Goal: Obtain resource: Download file/media

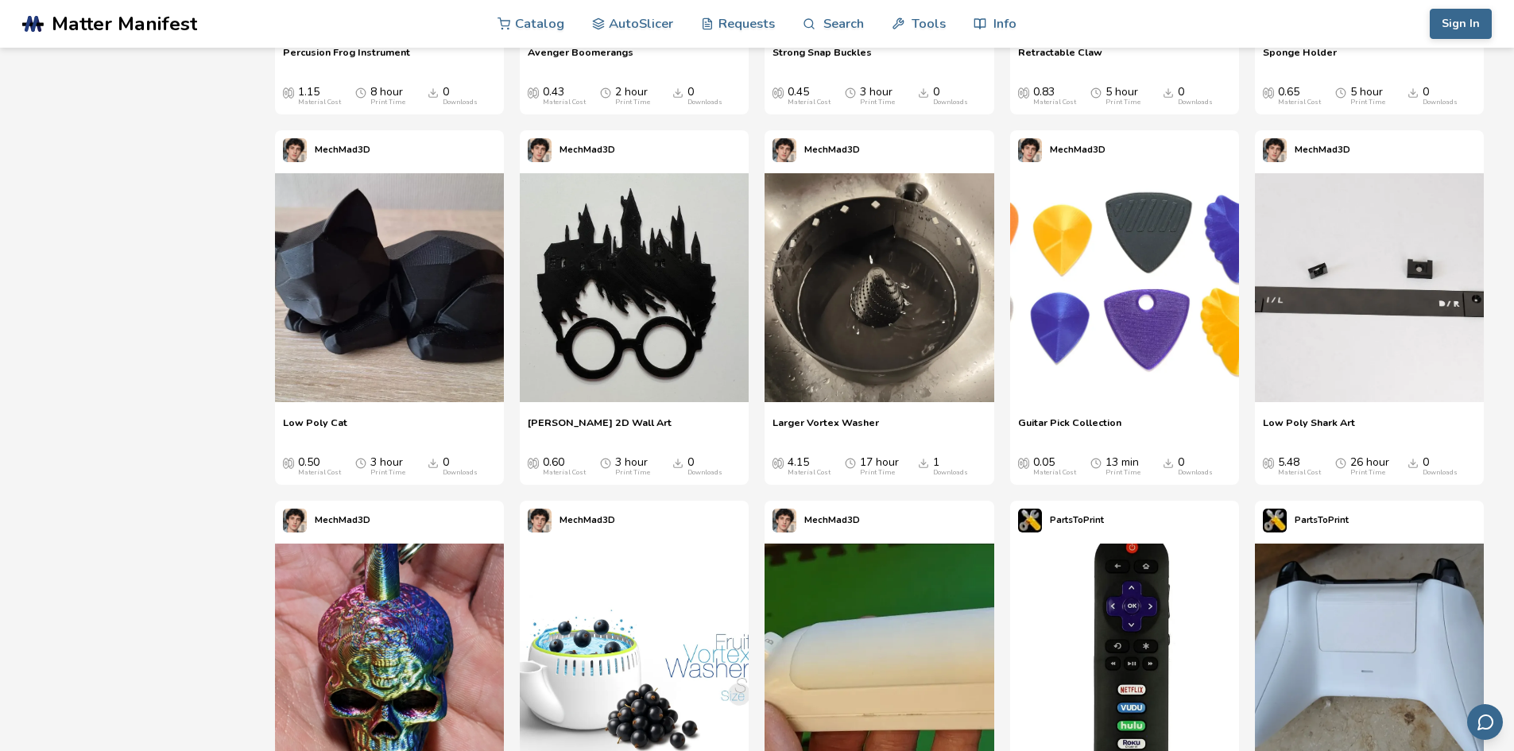
scroll to position [133, 0]
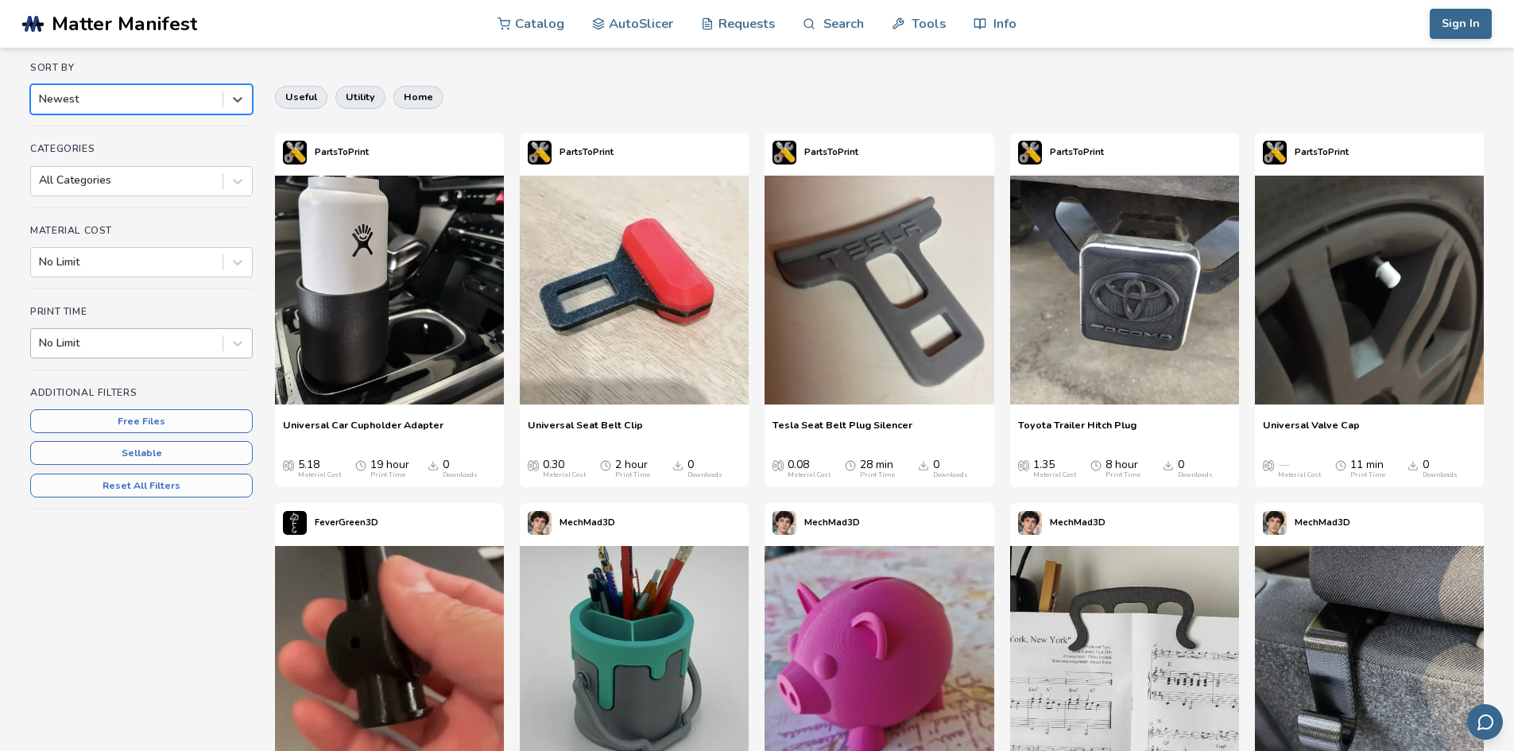
click at [186, 370] on div "Print Time No Limit" at bounding box center [141, 338] width 222 height 64
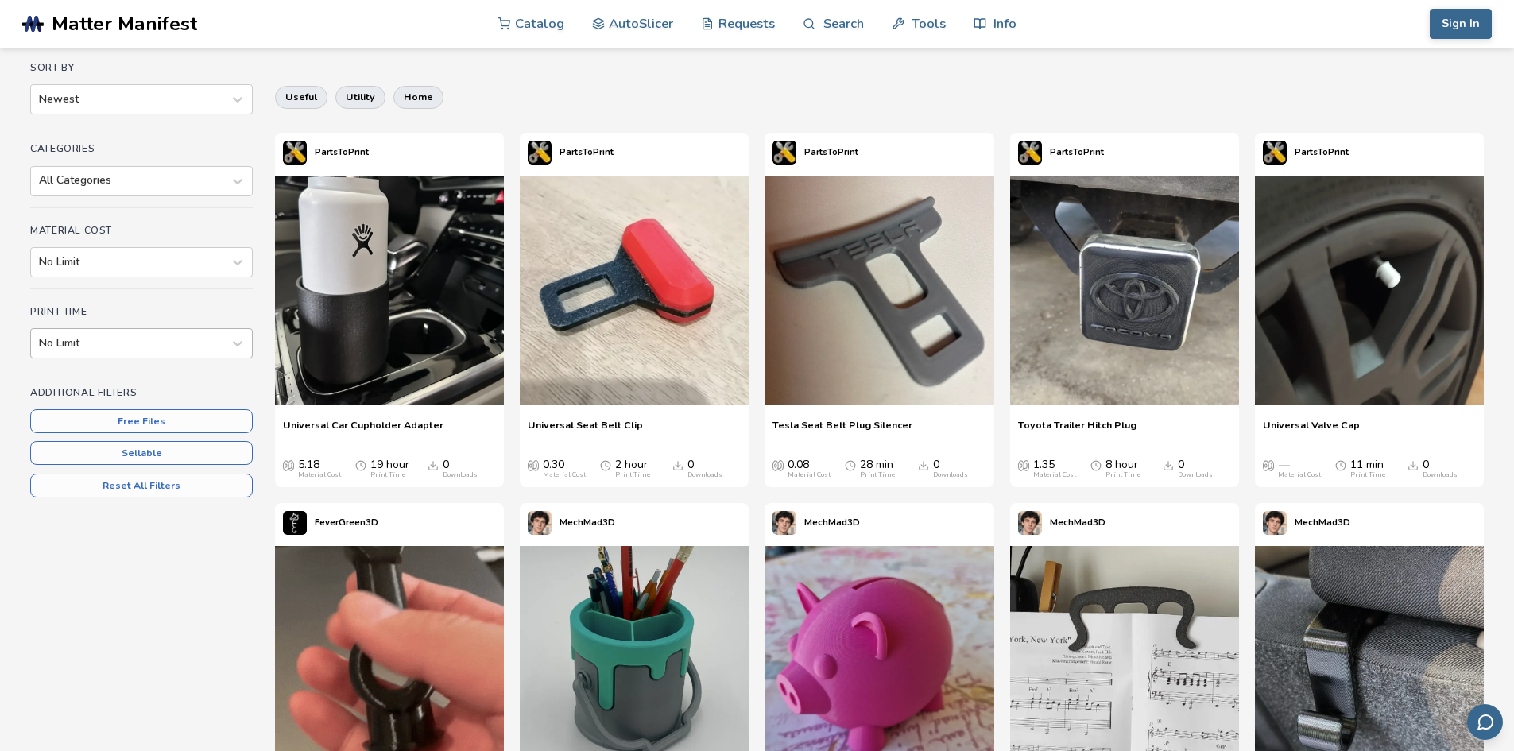
scroll to position [0, 0]
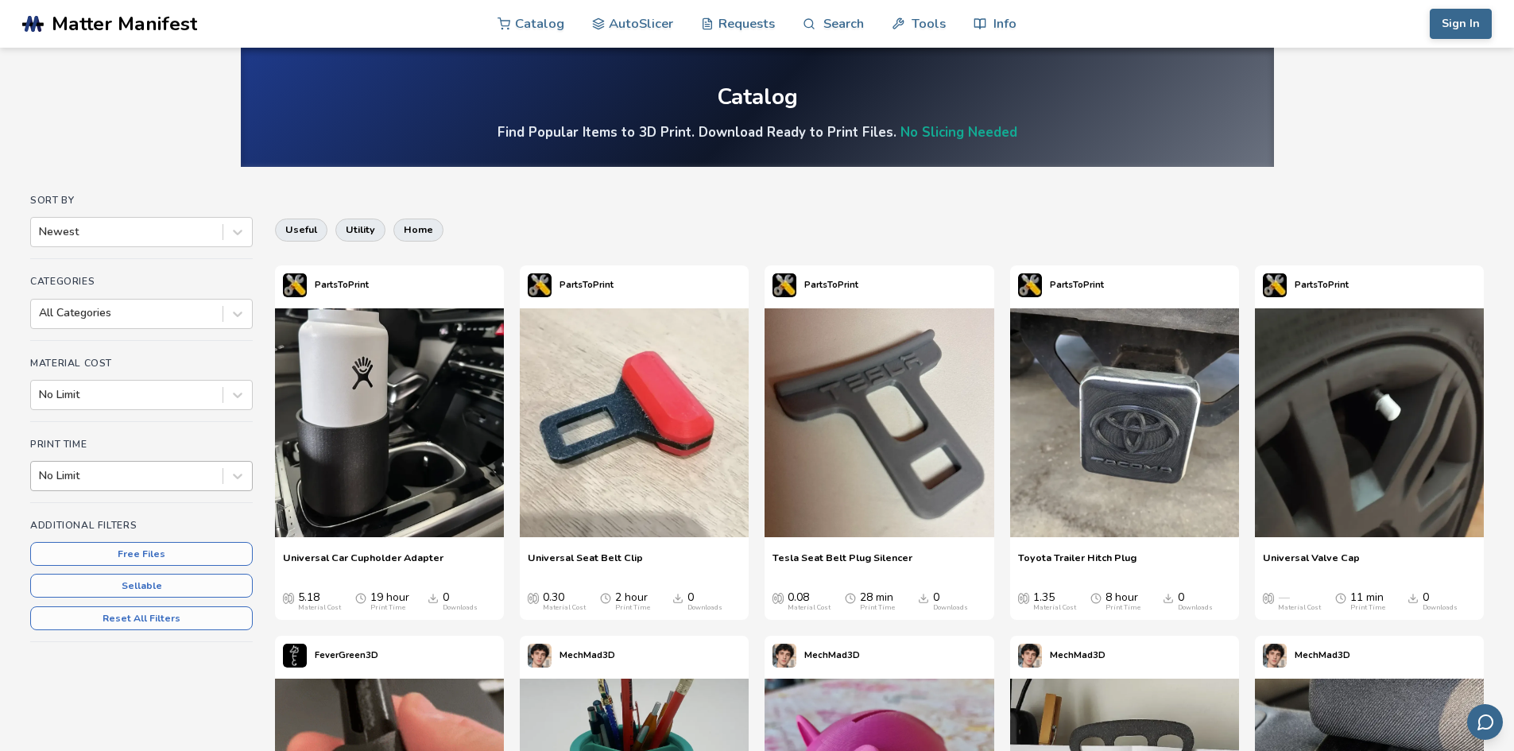
click at [191, 483] on div at bounding box center [127, 476] width 176 height 16
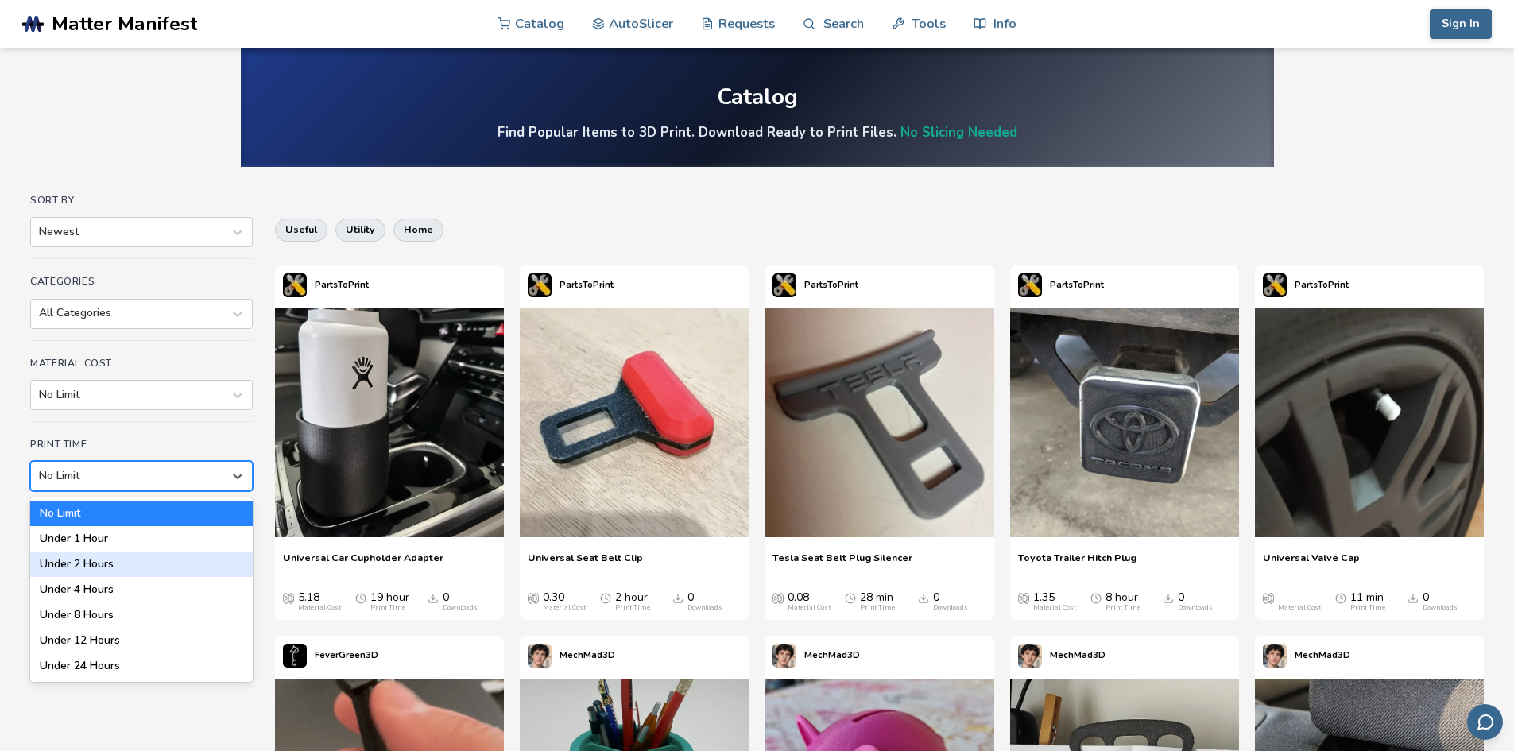
click at [59, 588] on div "Under 4 Hours" at bounding box center [141, 589] width 222 height 25
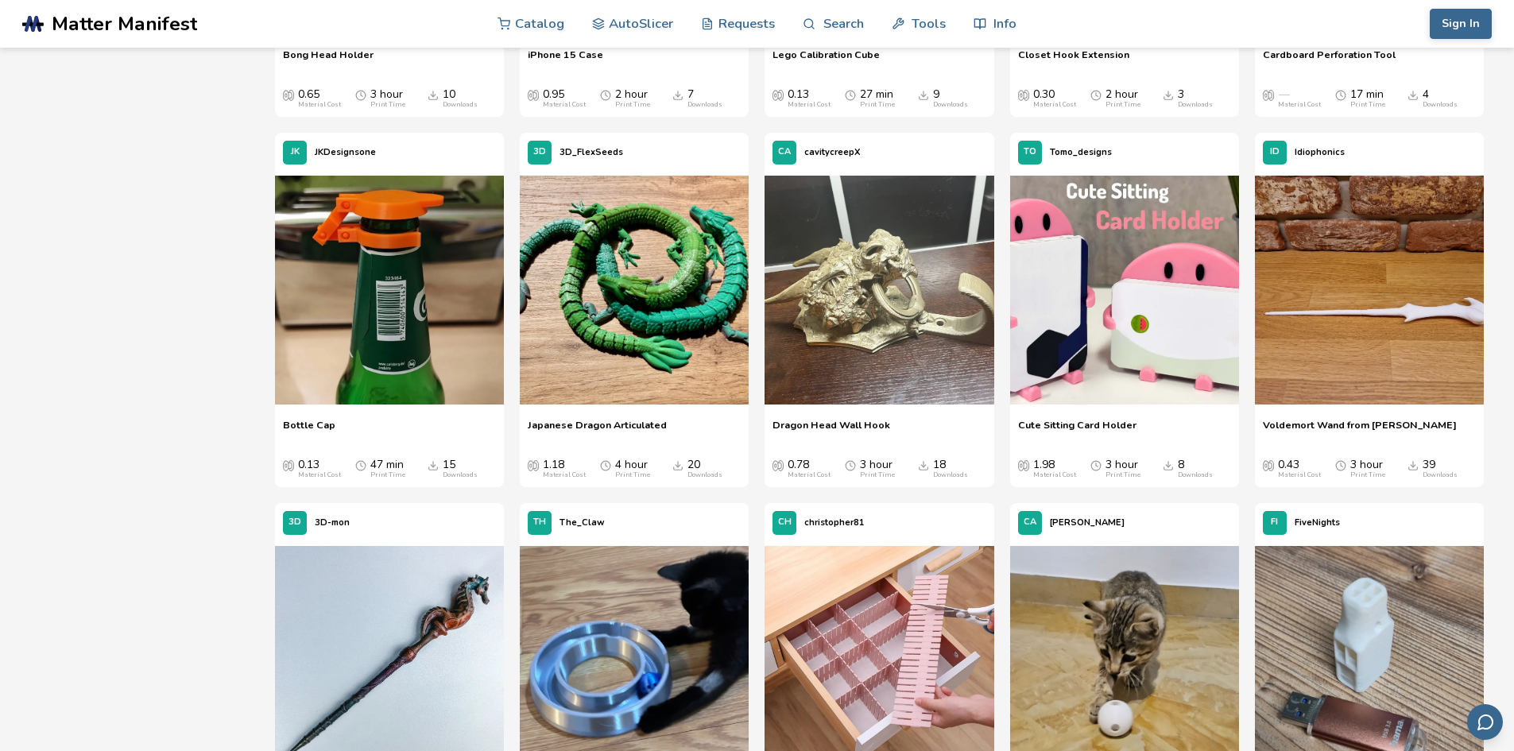
scroll to position [24233, 0]
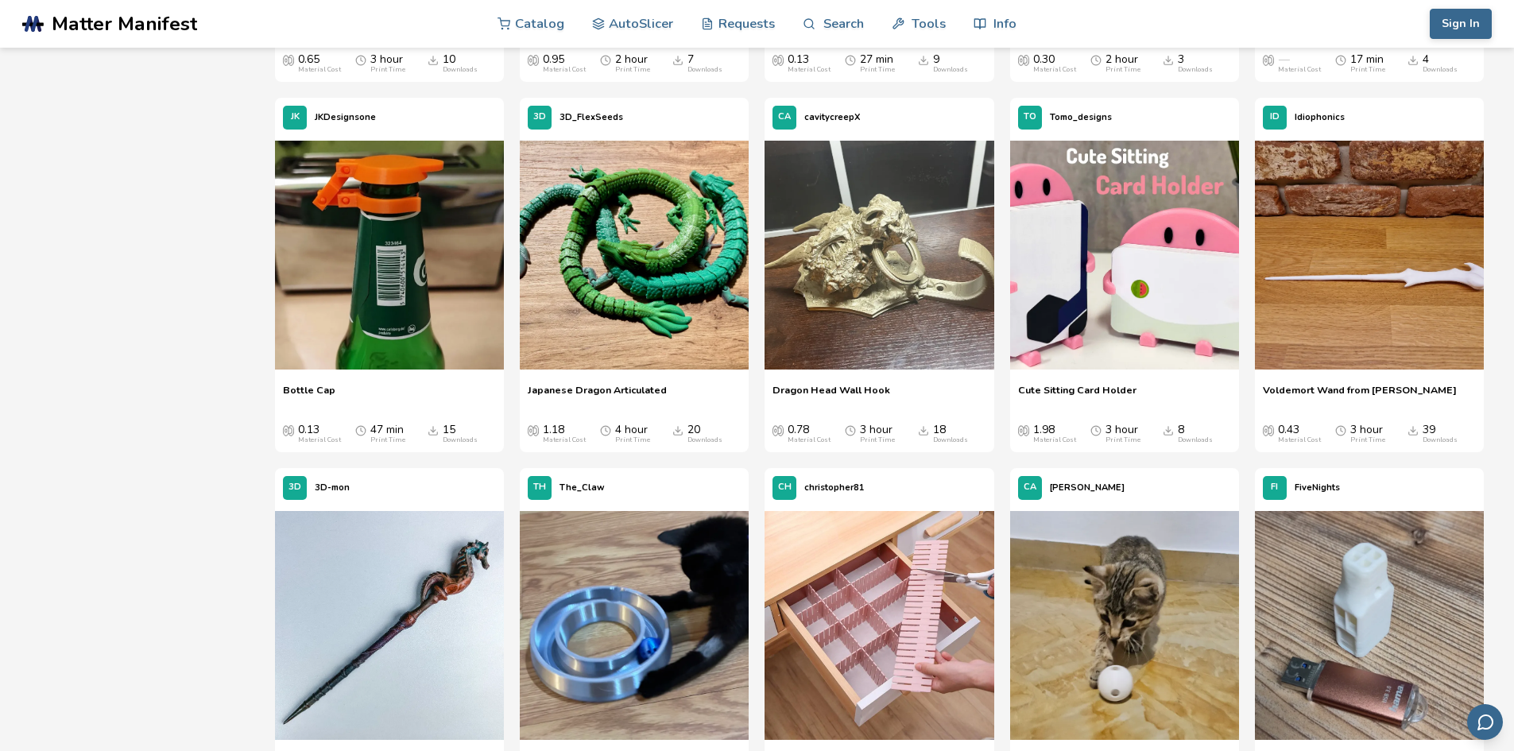
click at [619, 382] on div "Japanese Dragon Articulated Japanese Dragon Articulated 1.18 Material Cost 4 ho…" at bounding box center [634, 414] width 229 height 76
click at [632, 360] on img at bounding box center [634, 255] width 229 height 229
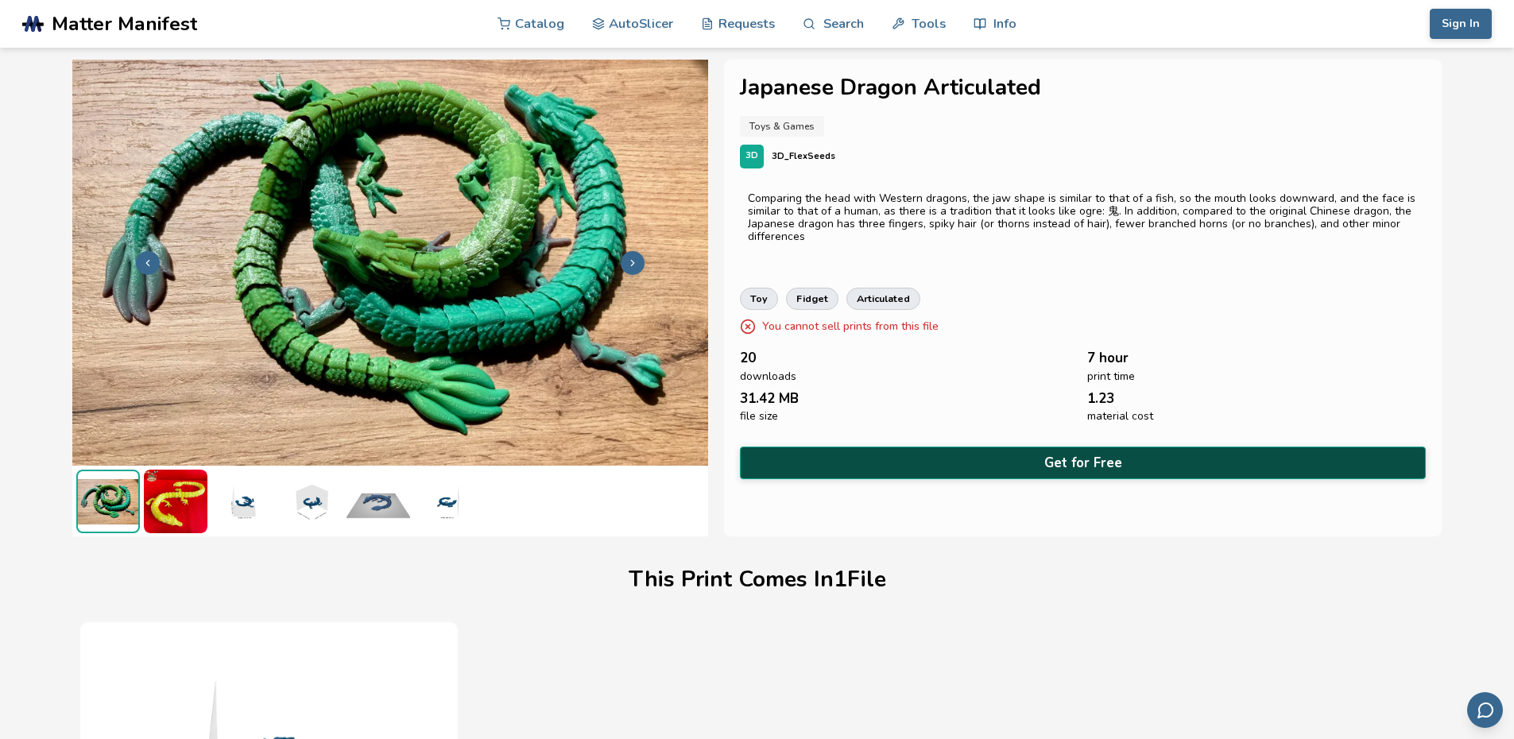
click at [1097, 459] on button "Get for Free" at bounding box center [1083, 463] width 686 height 33
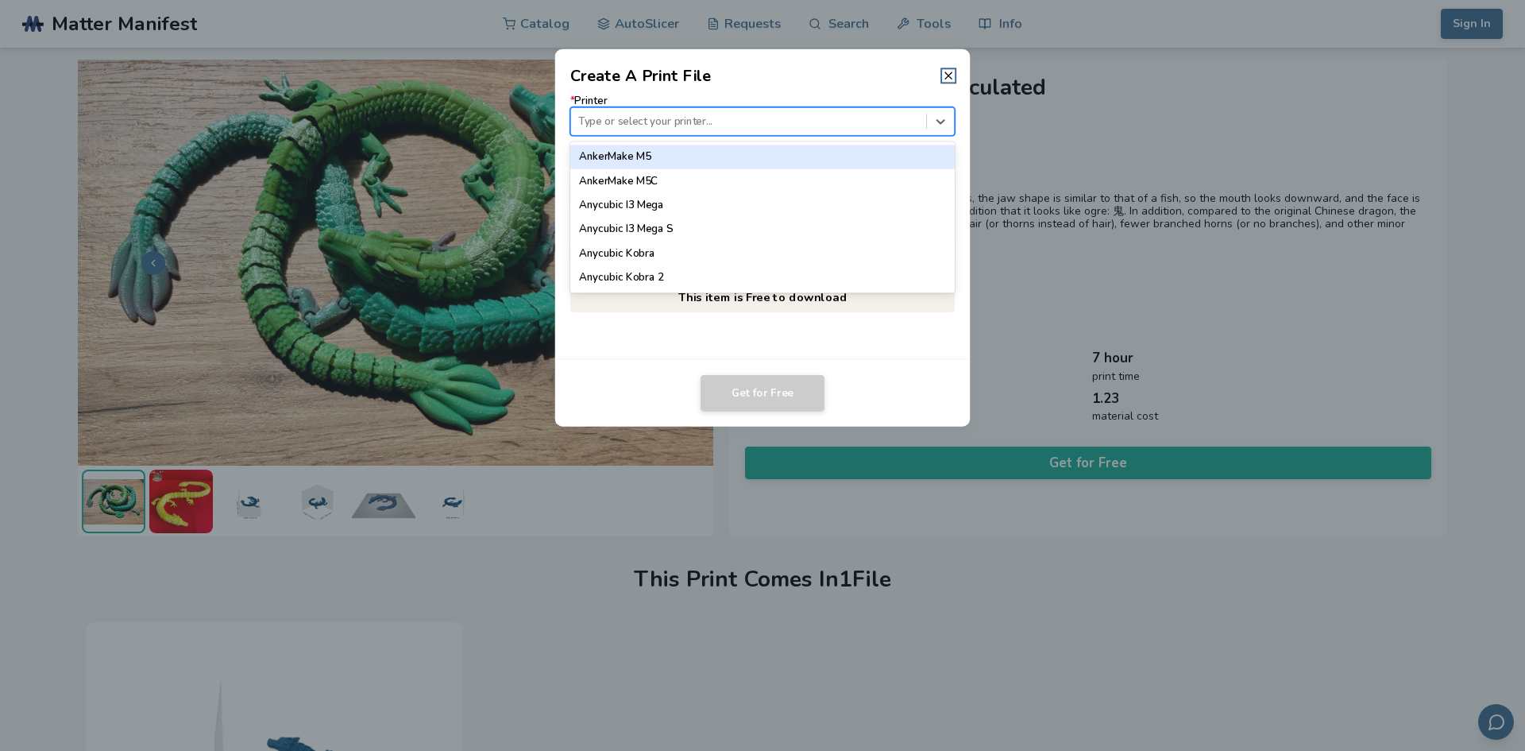
click at [822, 118] on div at bounding box center [748, 121] width 340 height 15
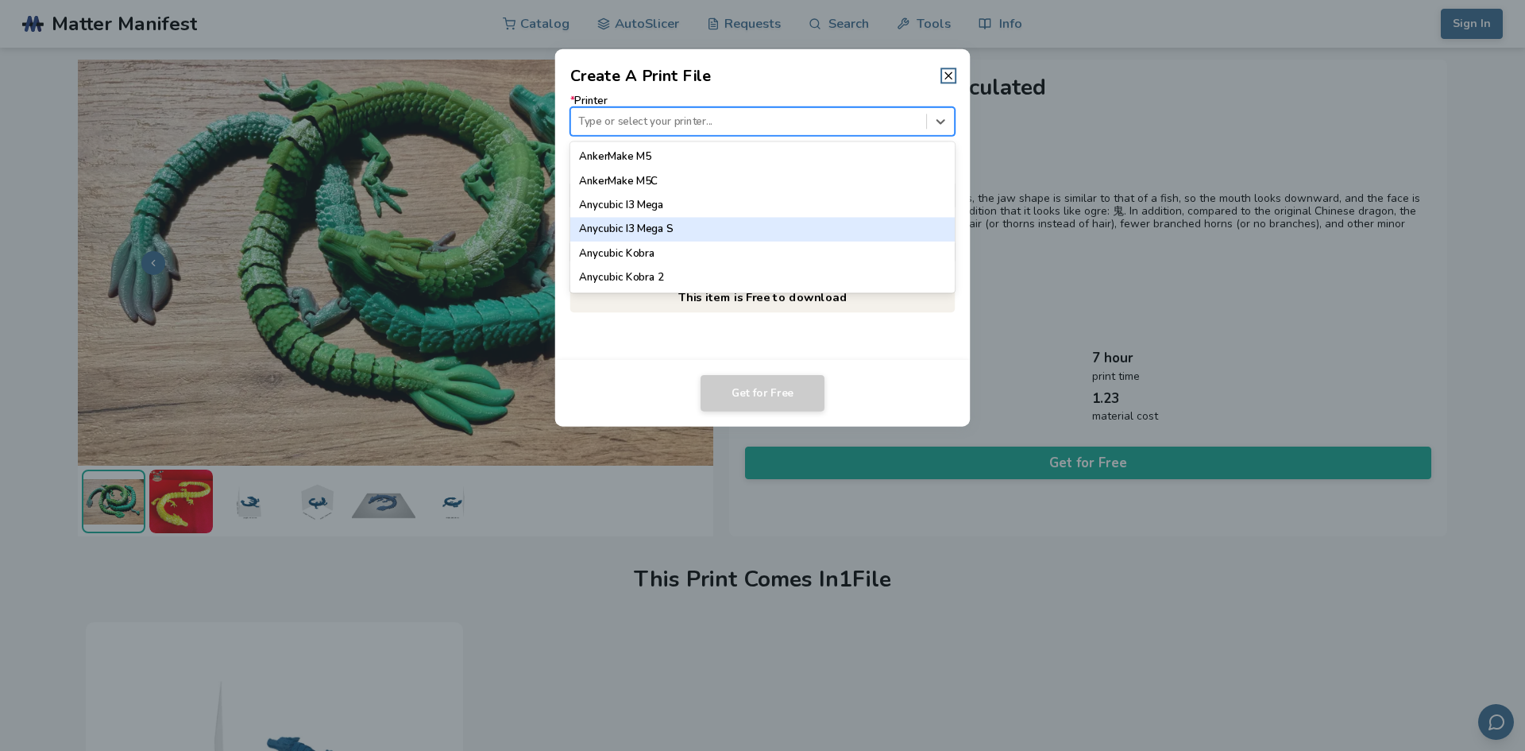
click at [630, 230] on div "Anycubic I3 Mega S" at bounding box center [762, 230] width 385 height 24
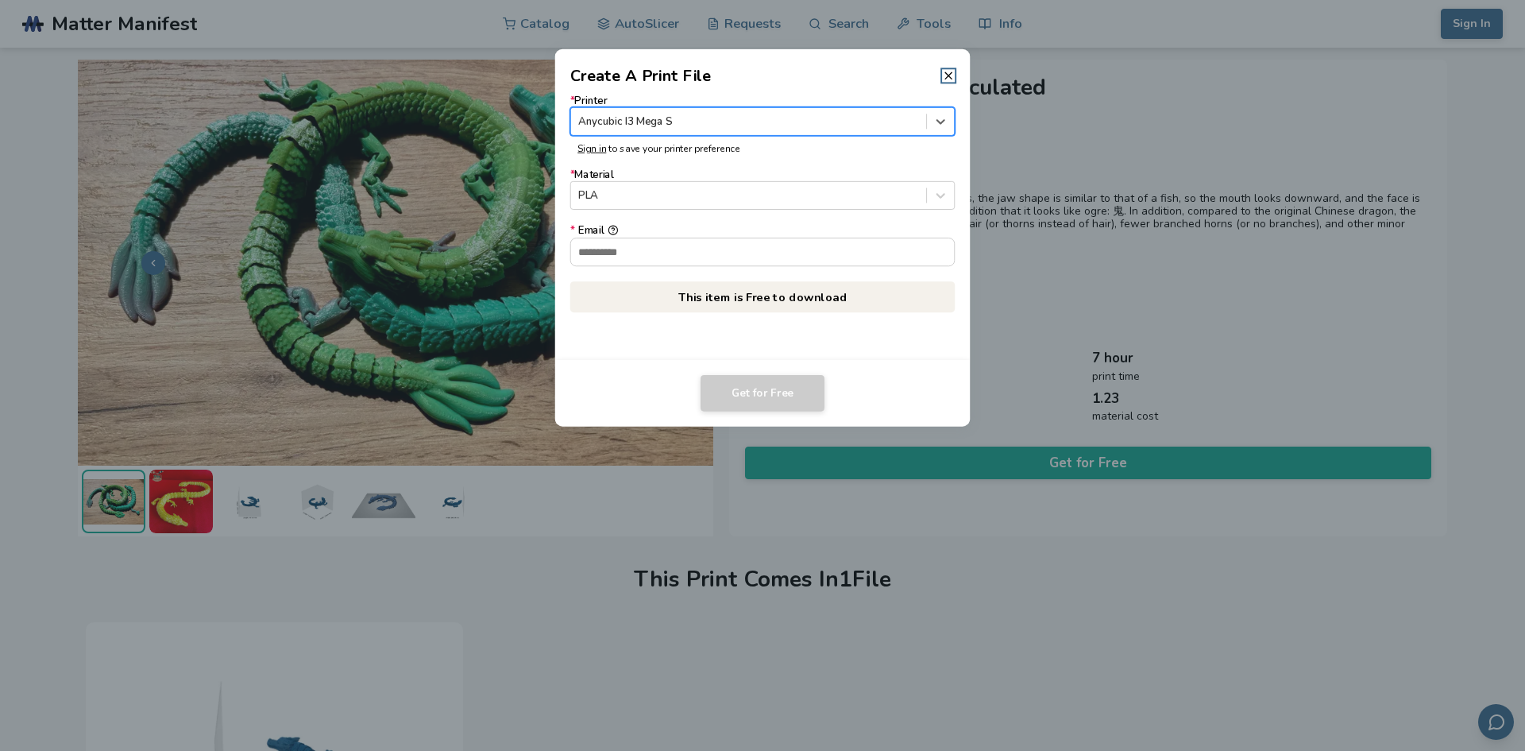
click at [899, 166] on form "* Printer option Anycubic I3 Mega S, selected. Anycubic I3 Mega S Sign in to sa…" at bounding box center [762, 181] width 385 height 172
click at [951, 74] on line at bounding box center [948, 75] width 6 height 6
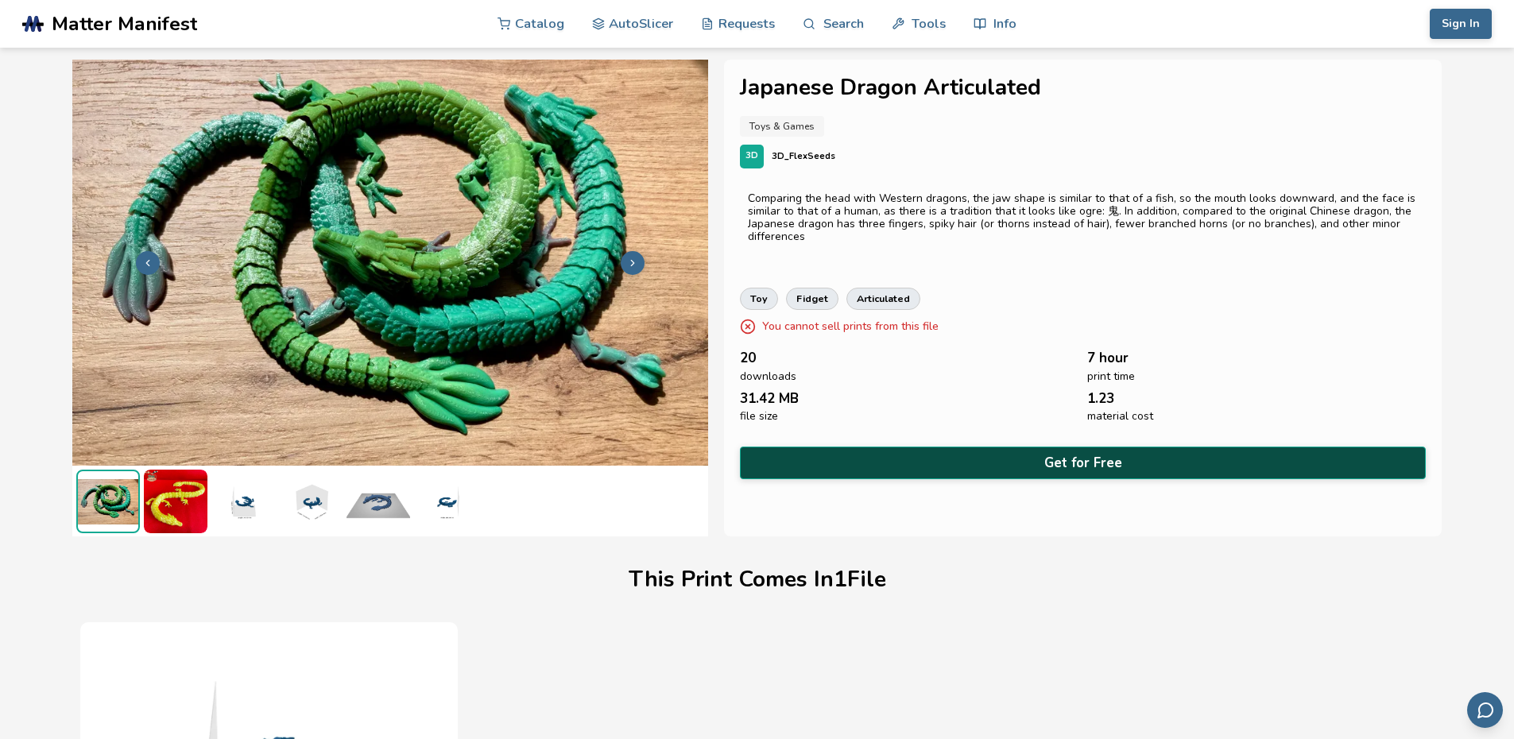
click at [1088, 462] on button "Get for Free" at bounding box center [1083, 463] width 686 height 33
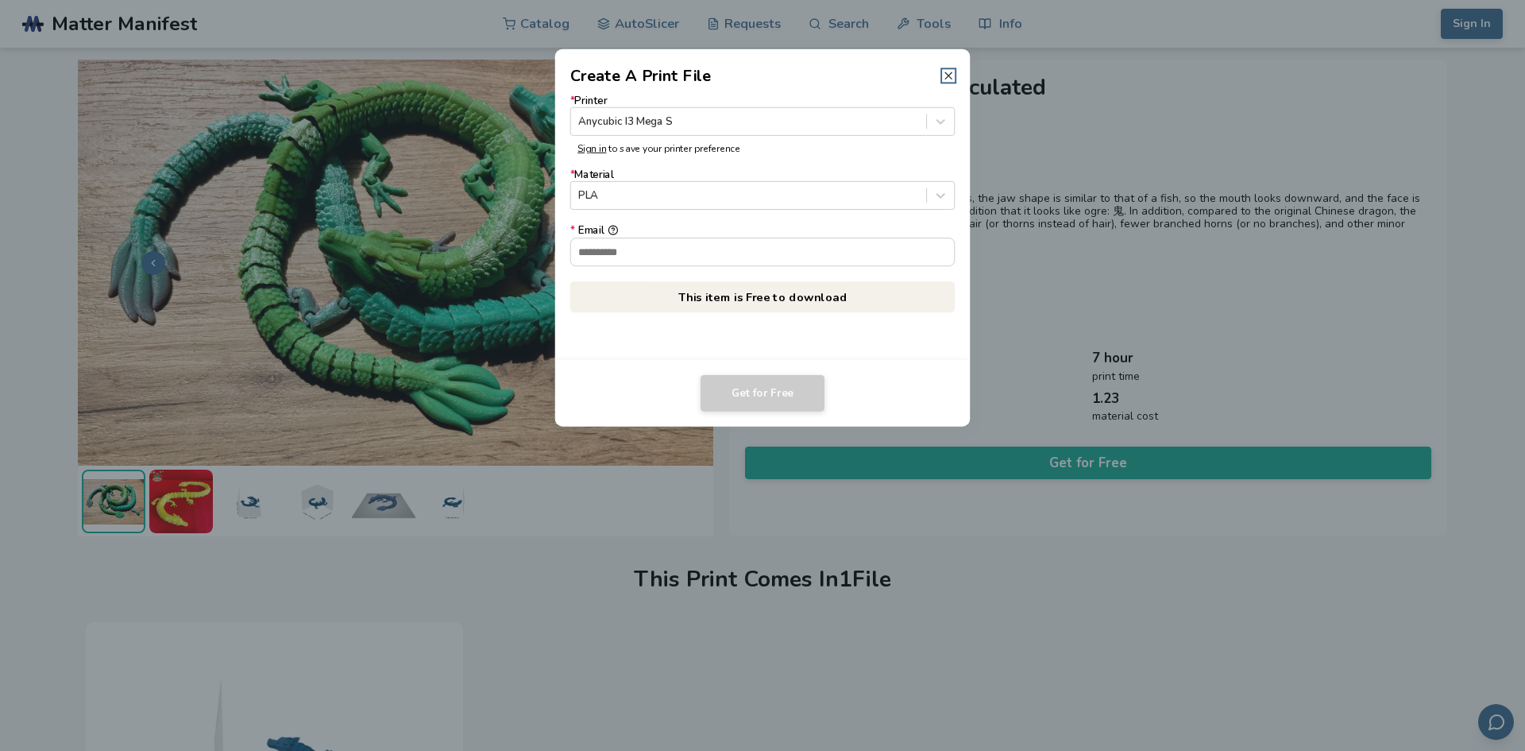
click at [947, 75] on icon at bounding box center [948, 75] width 13 height 13
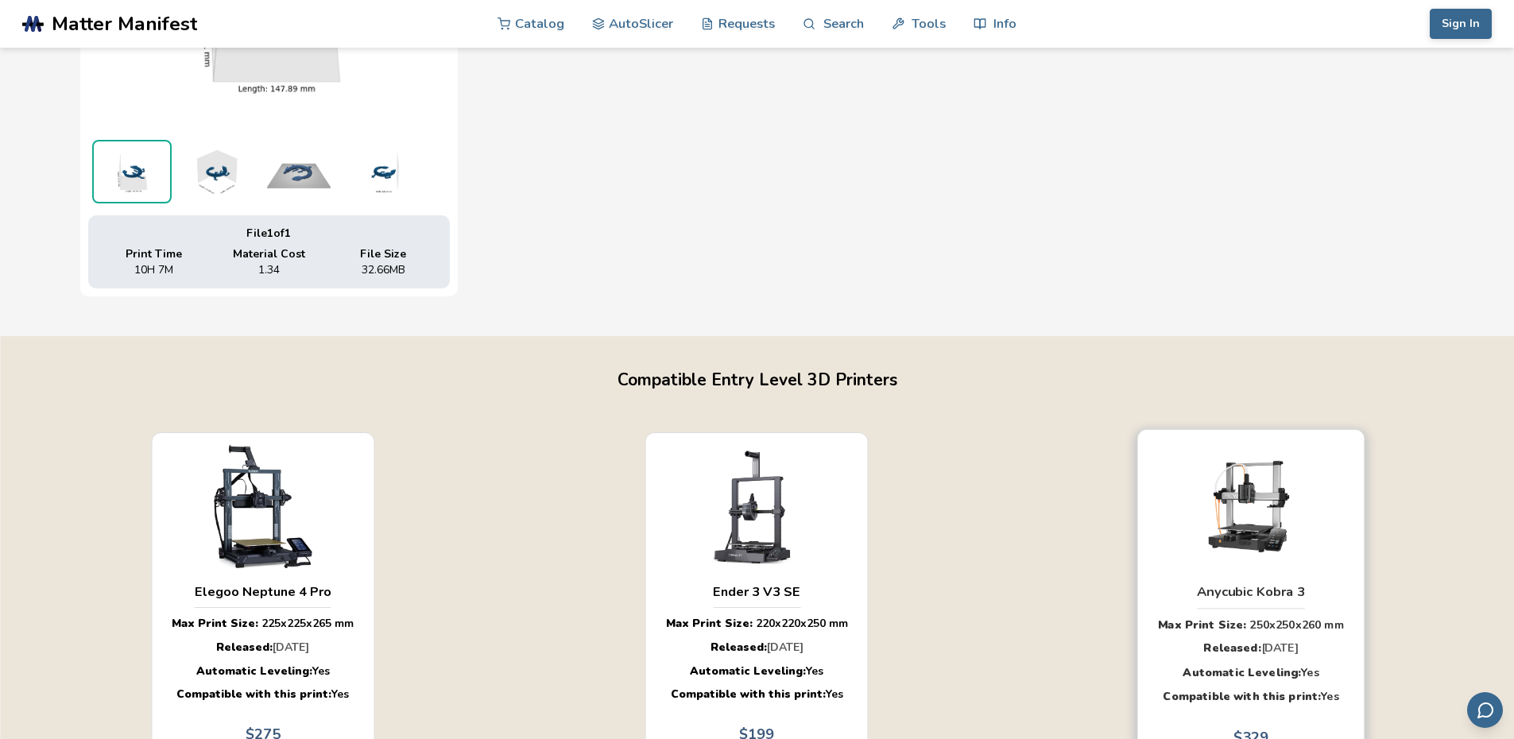
scroll to position [953, 0]
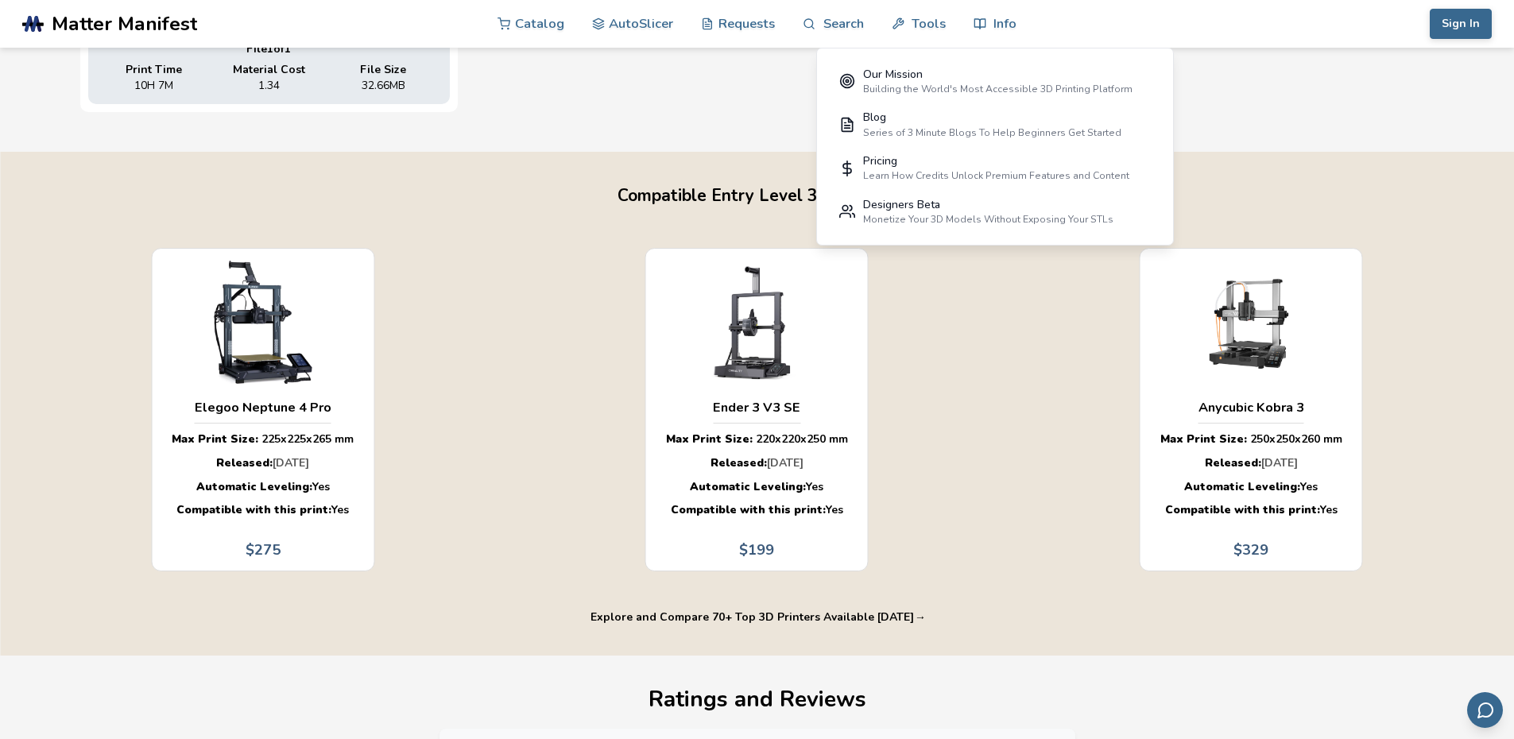
click at [1019, 48] on header ".cls-1, .cls-2, .cls-3 { stroke-width: 0px; } .cls-2 { fill: #1d1e56; } .cls-3 …" at bounding box center [757, 24] width 1514 height 48
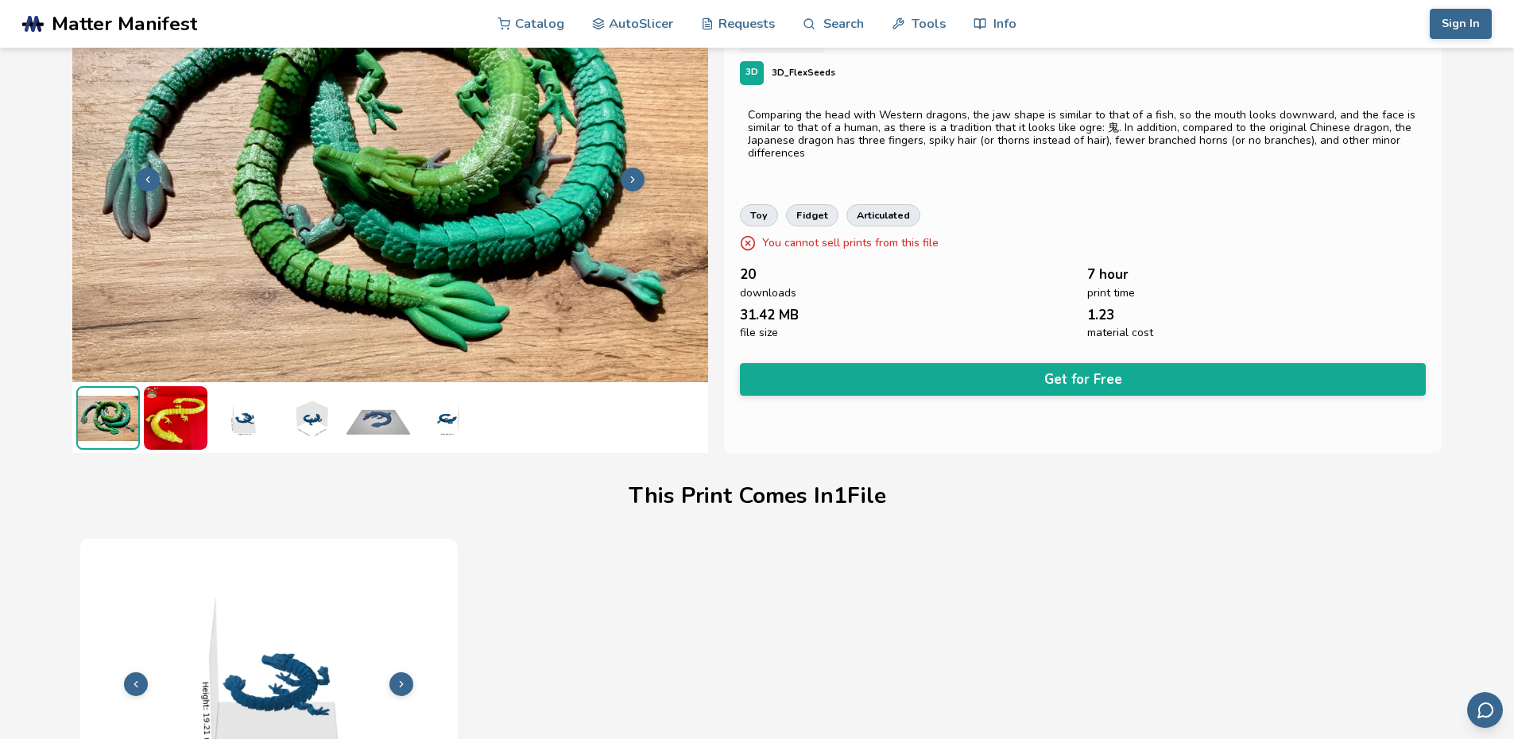
scroll to position [0, 0]
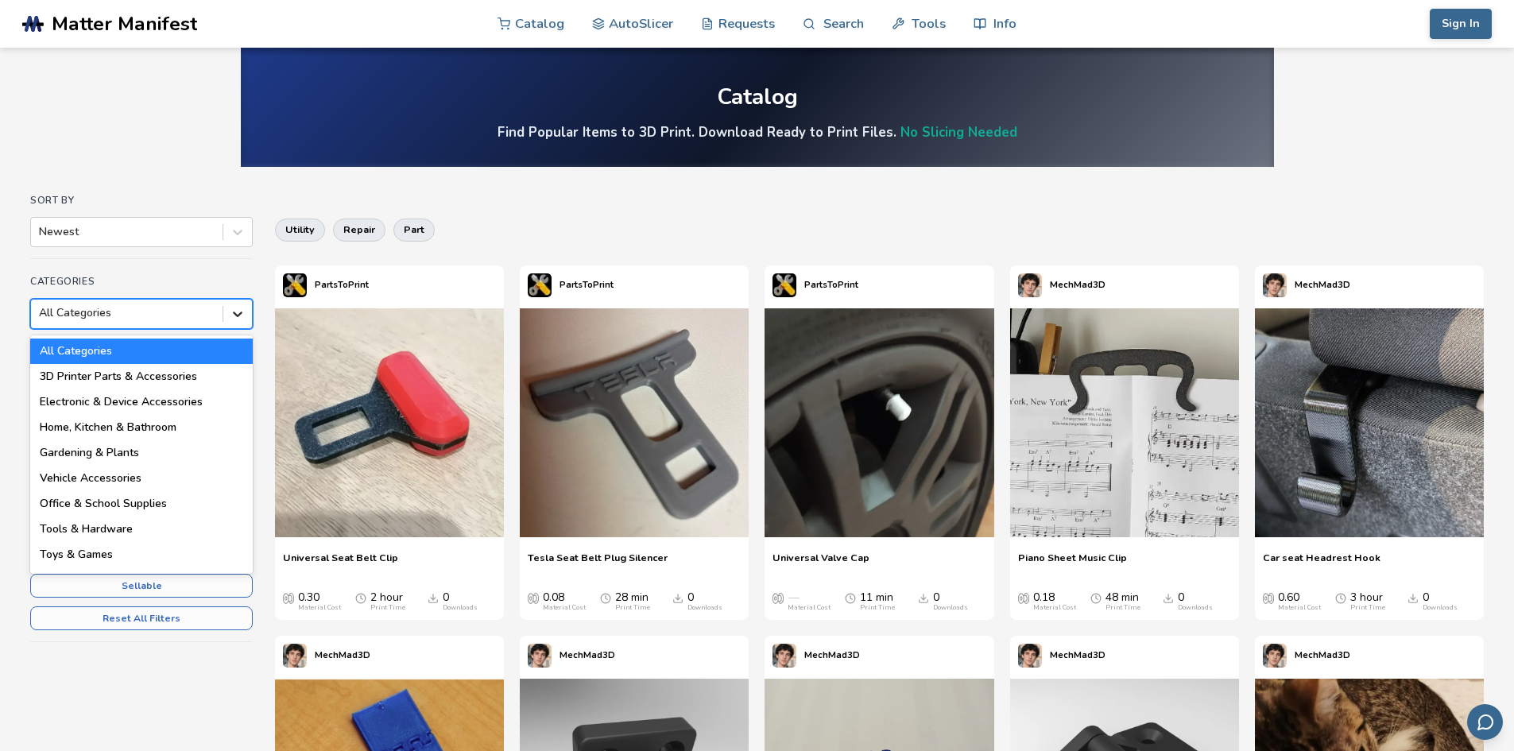
click at [237, 311] on icon at bounding box center [238, 314] width 16 height 16
click at [130, 427] on div "Home, Kitchen & Bathroom" at bounding box center [141, 427] width 222 height 25
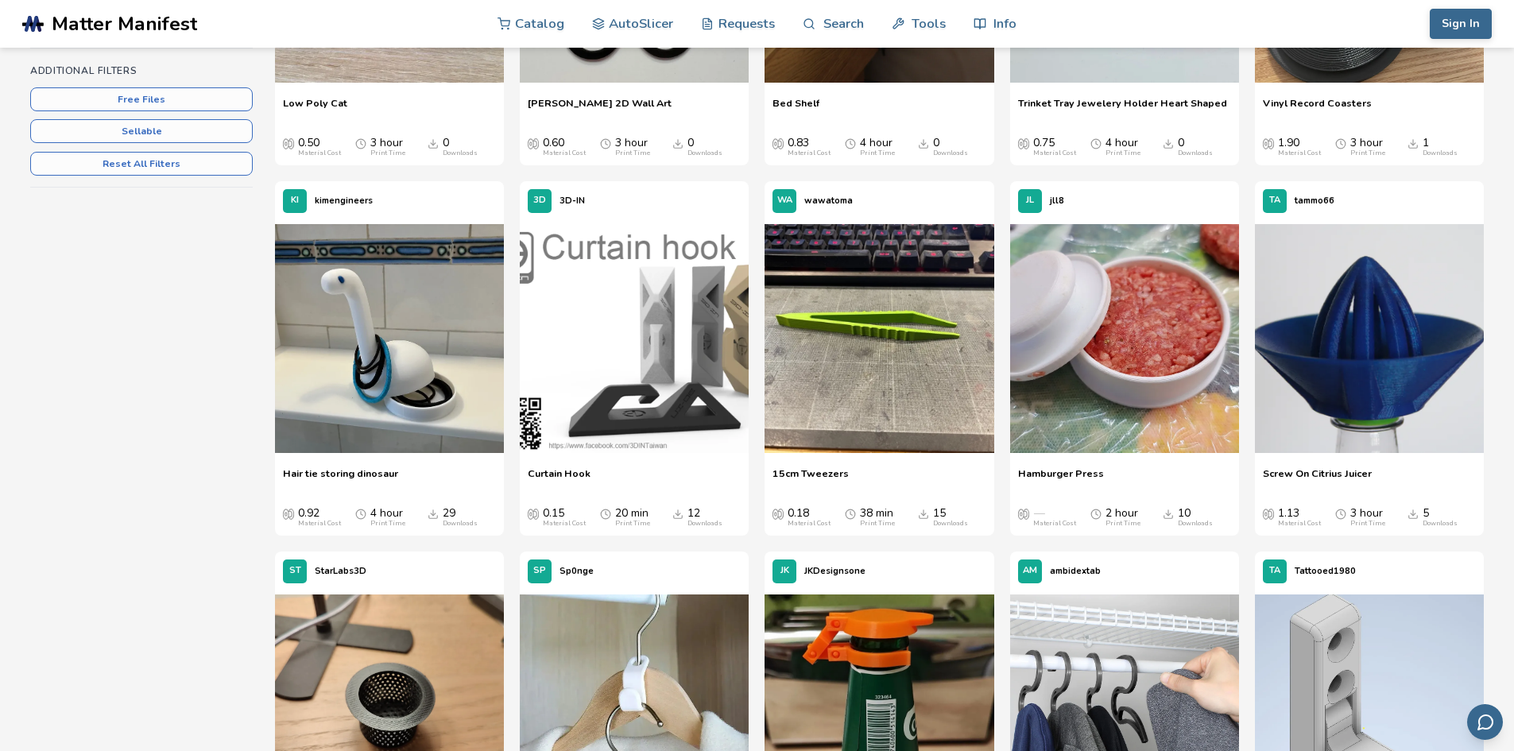
scroll to position [397, 0]
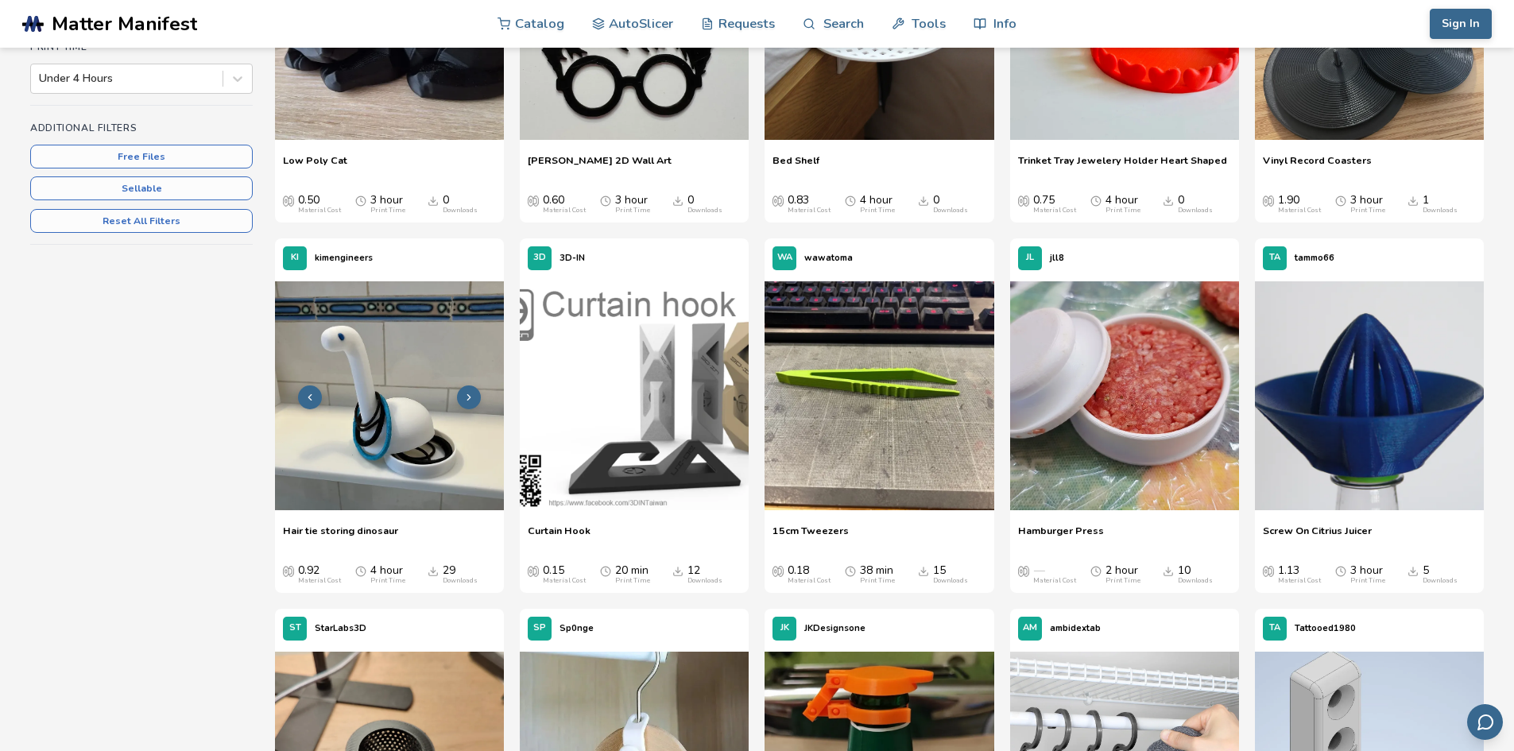
click at [395, 453] on img at bounding box center [389, 395] width 229 height 229
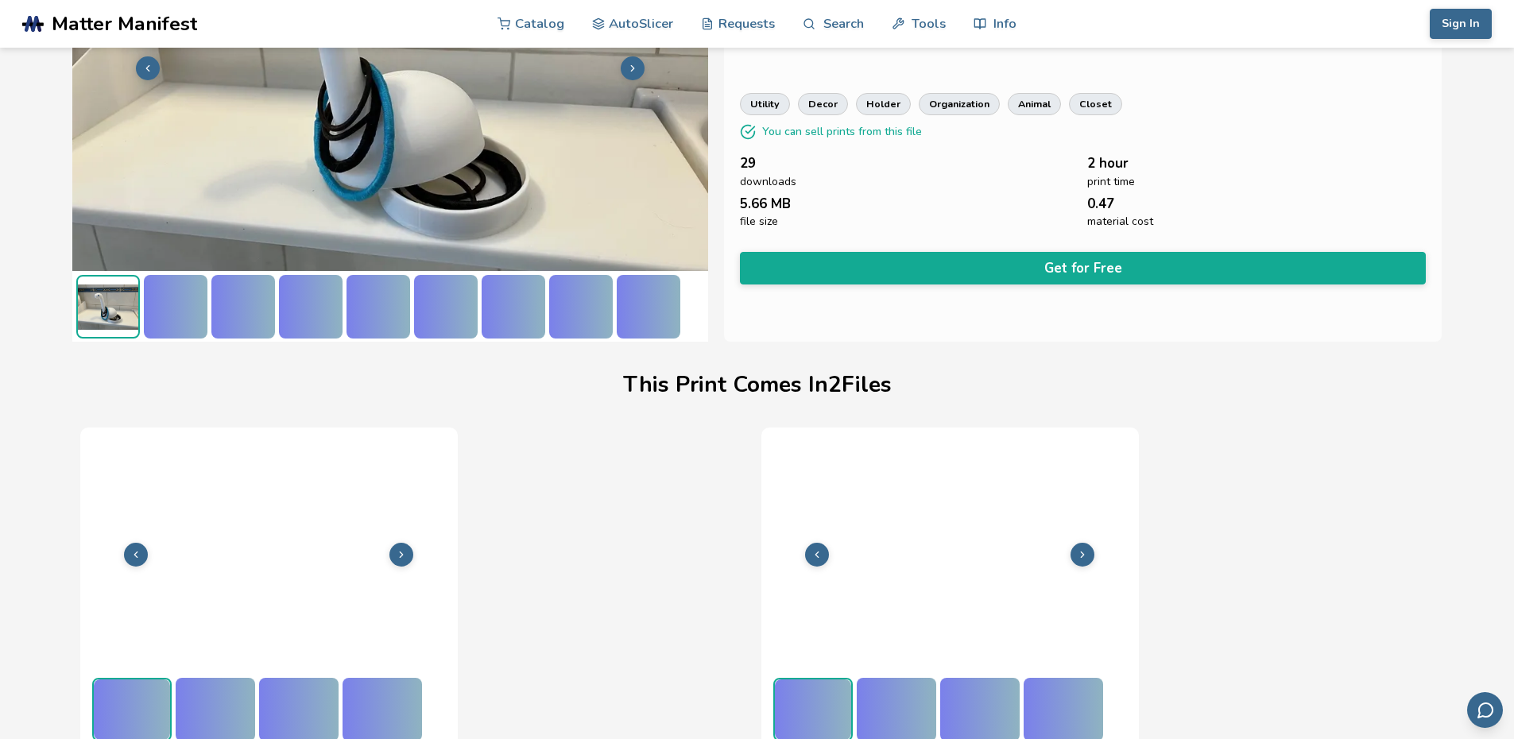
scroll to position [197, 6]
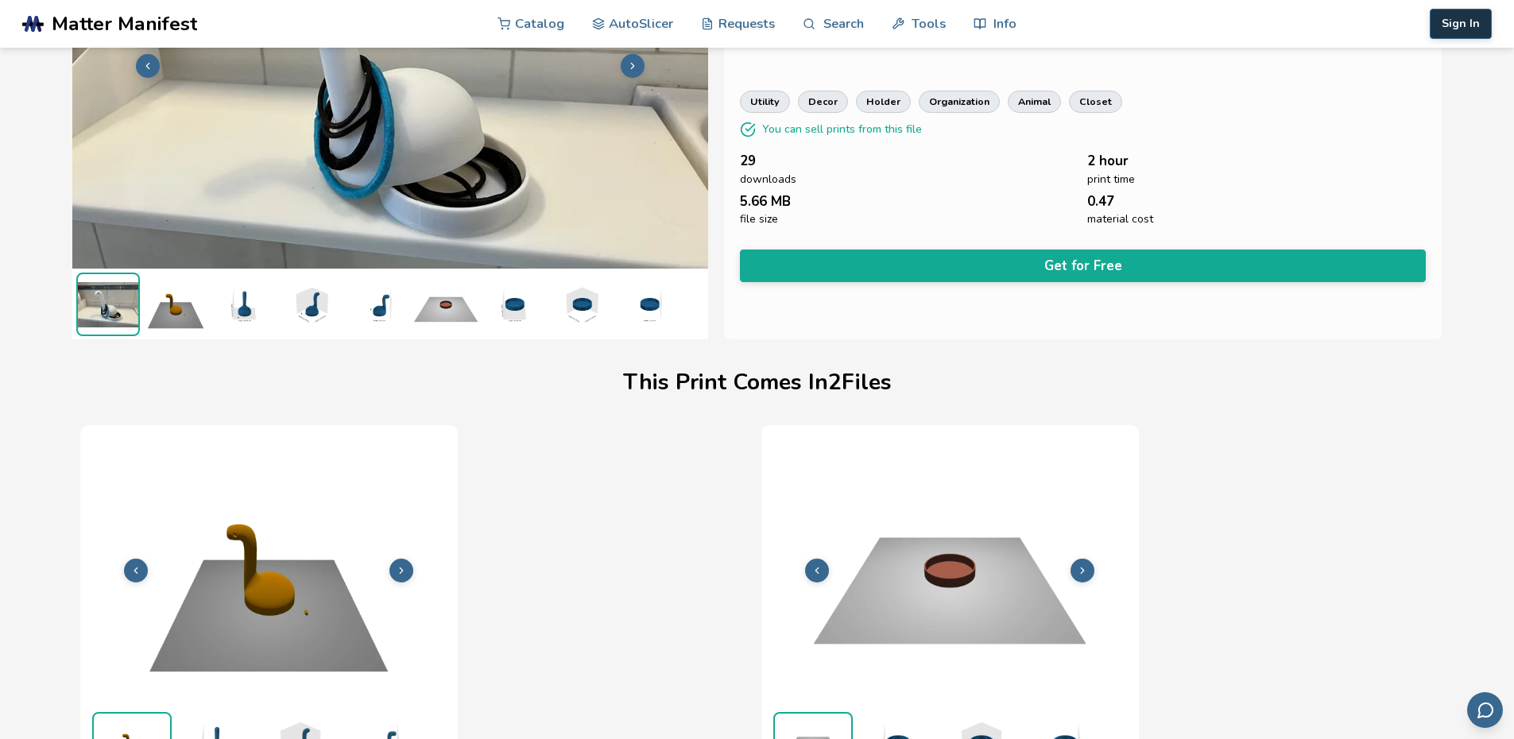
click at [1467, 29] on button "Sign In" at bounding box center [1460, 24] width 62 height 30
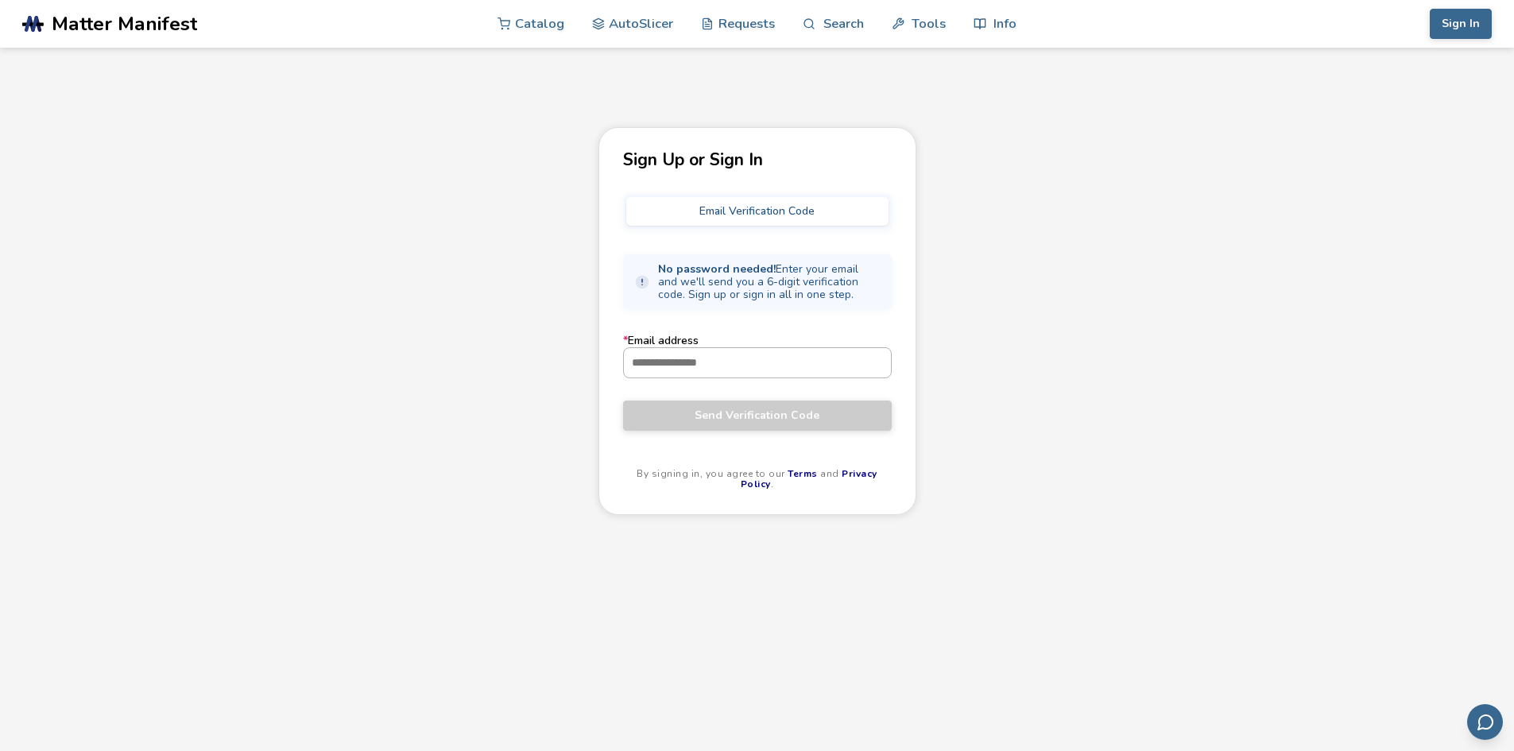
click at [725, 365] on input "* Email address" at bounding box center [757, 362] width 267 height 29
type input "**********"
click at [740, 417] on span "Send Verification Code" at bounding box center [757, 415] width 245 height 13
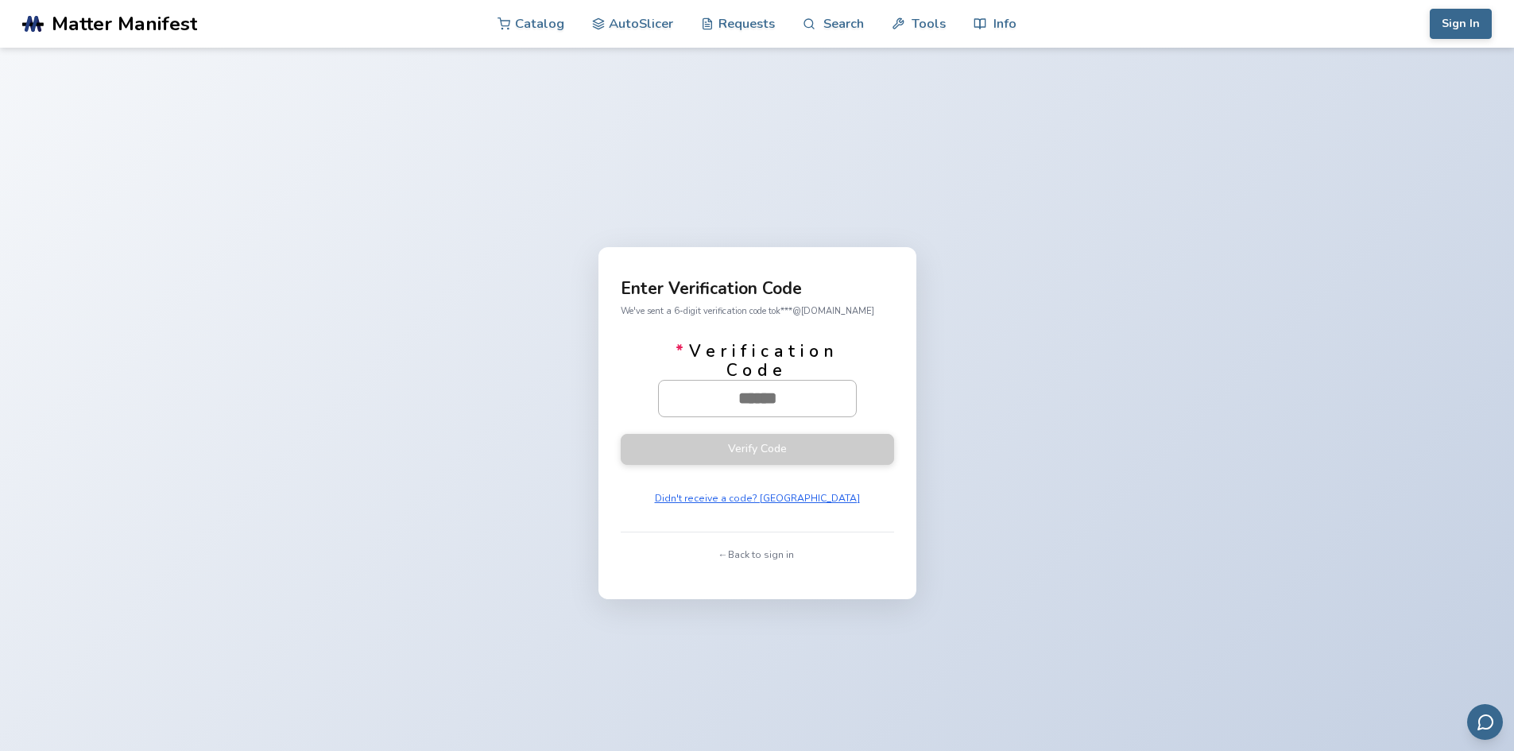
drag, startPoint x: 813, startPoint y: 395, endPoint x: 701, endPoint y: 389, distance: 112.2
click at [701, 389] on input "* Verification Code" at bounding box center [757, 398] width 197 height 35
paste input "******"
type input "******"
click at [745, 455] on button "Verify Code" at bounding box center [757, 448] width 273 height 31
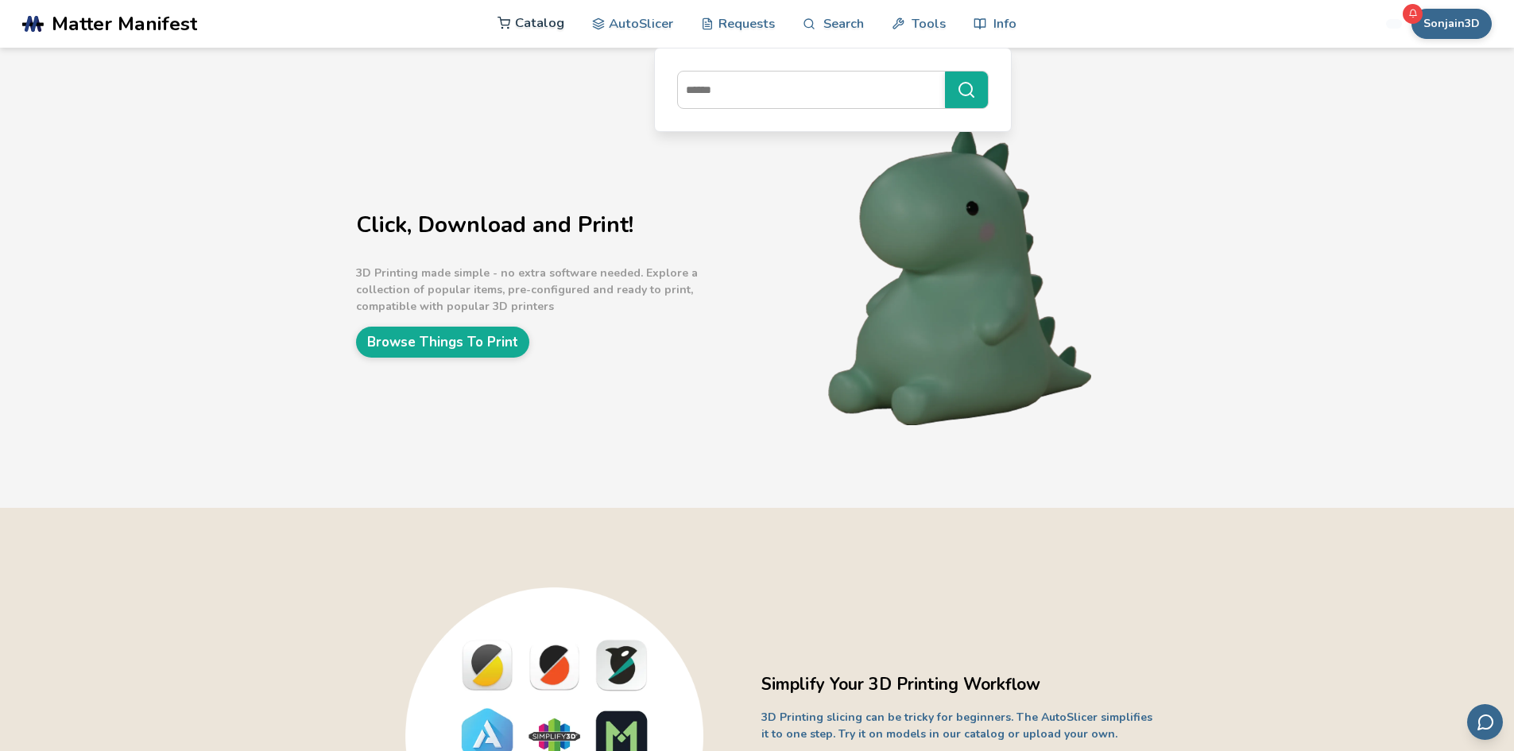
click at [530, 17] on link "Catalog" at bounding box center [530, 23] width 67 height 48
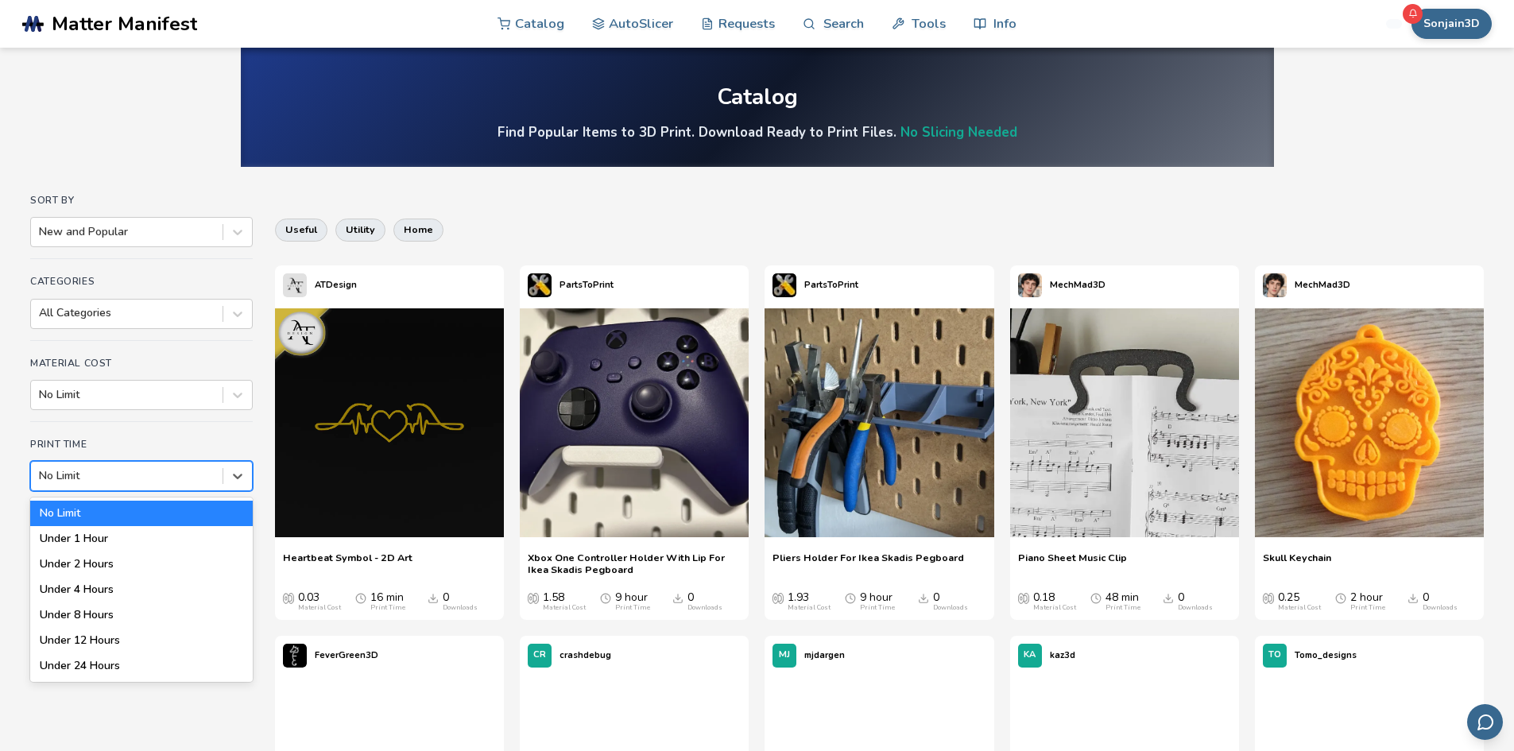
click at [122, 470] on div at bounding box center [127, 476] width 176 height 16
click at [125, 586] on div "Under 4 Hours" at bounding box center [141, 589] width 222 height 25
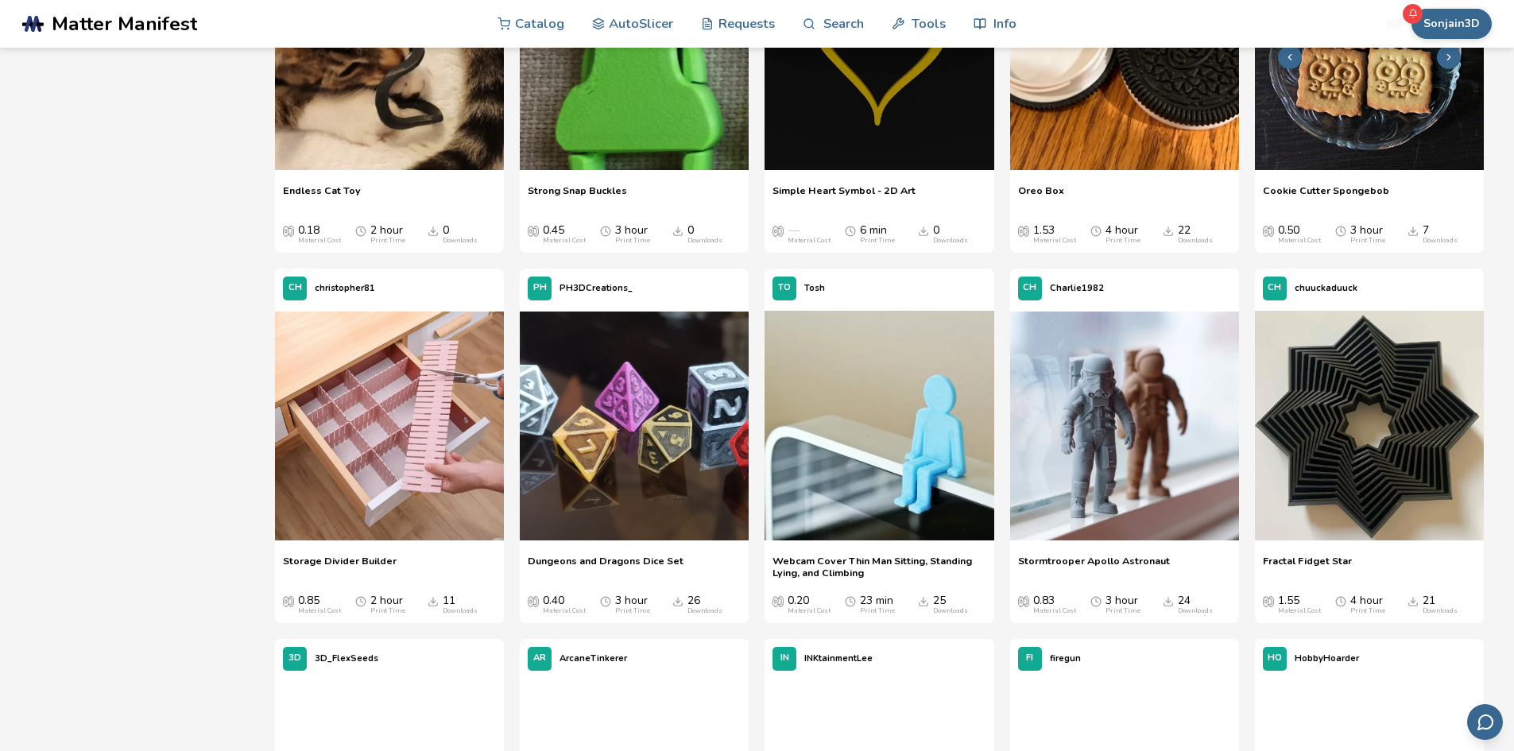
scroll to position [4449, 0]
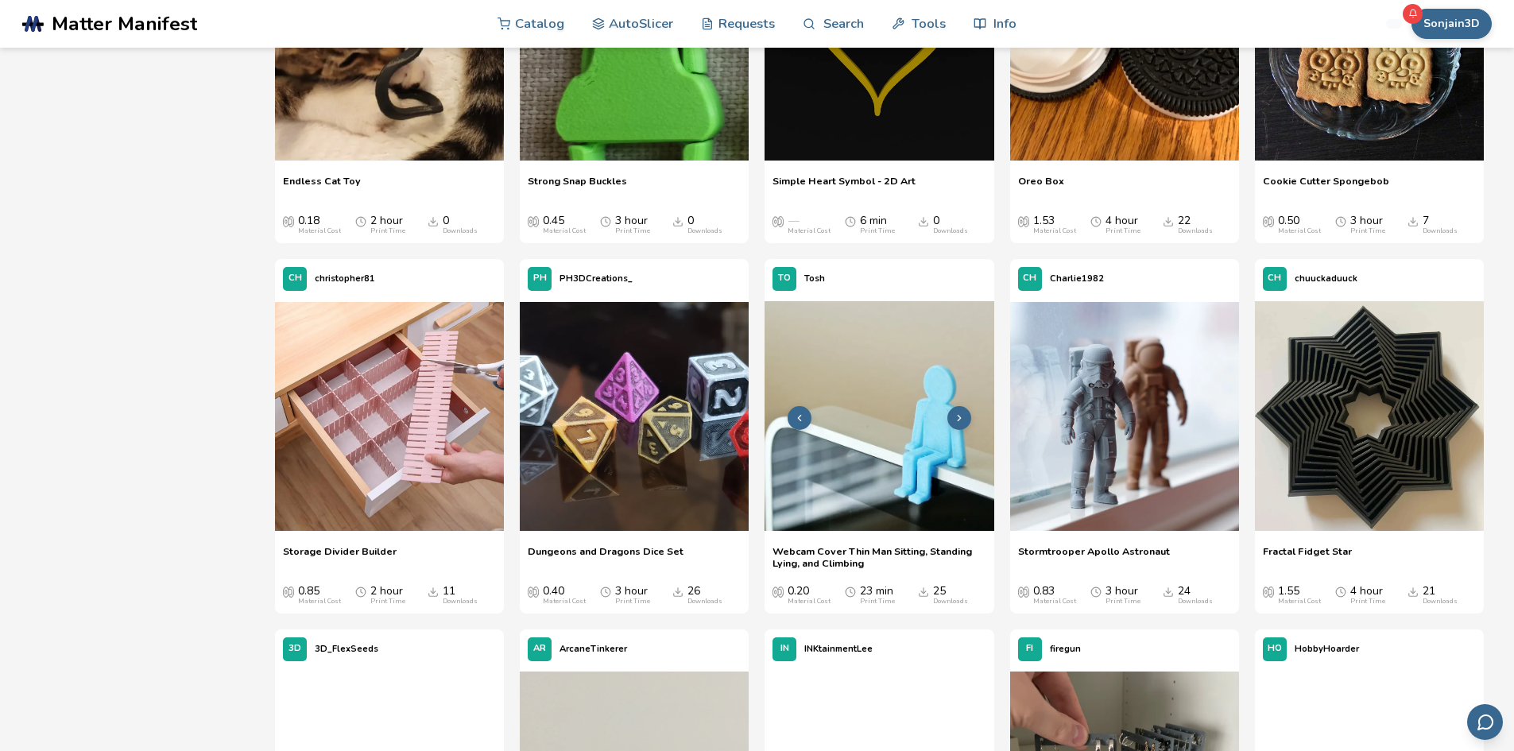
click at [937, 454] on img at bounding box center [878, 415] width 229 height 229
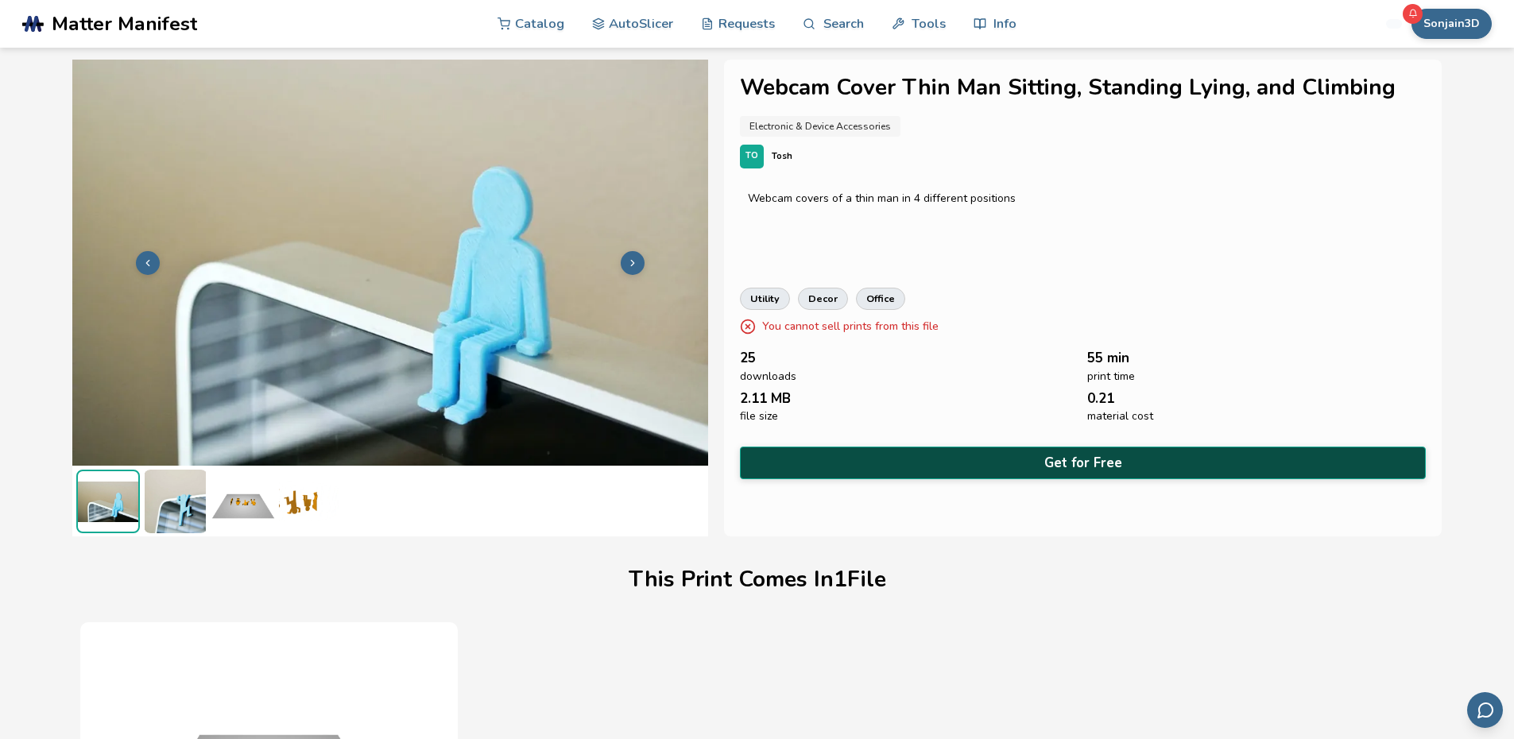
click at [1081, 454] on button "Get for Free" at bounding box center [1083, 463] width 686 height 33
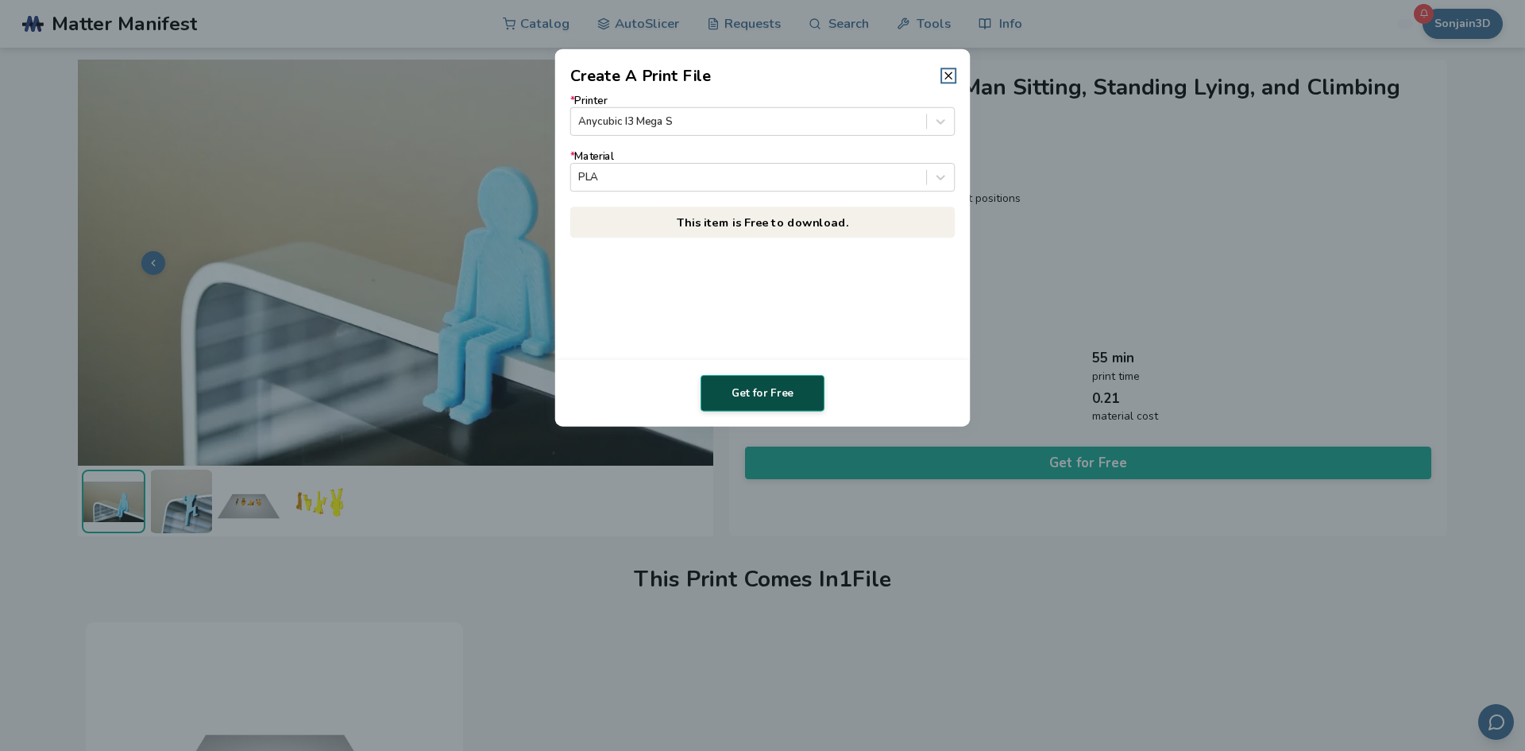
click at [767, 395] on button "Get for Free" at bounding box center [763, 393] width 124 height 37
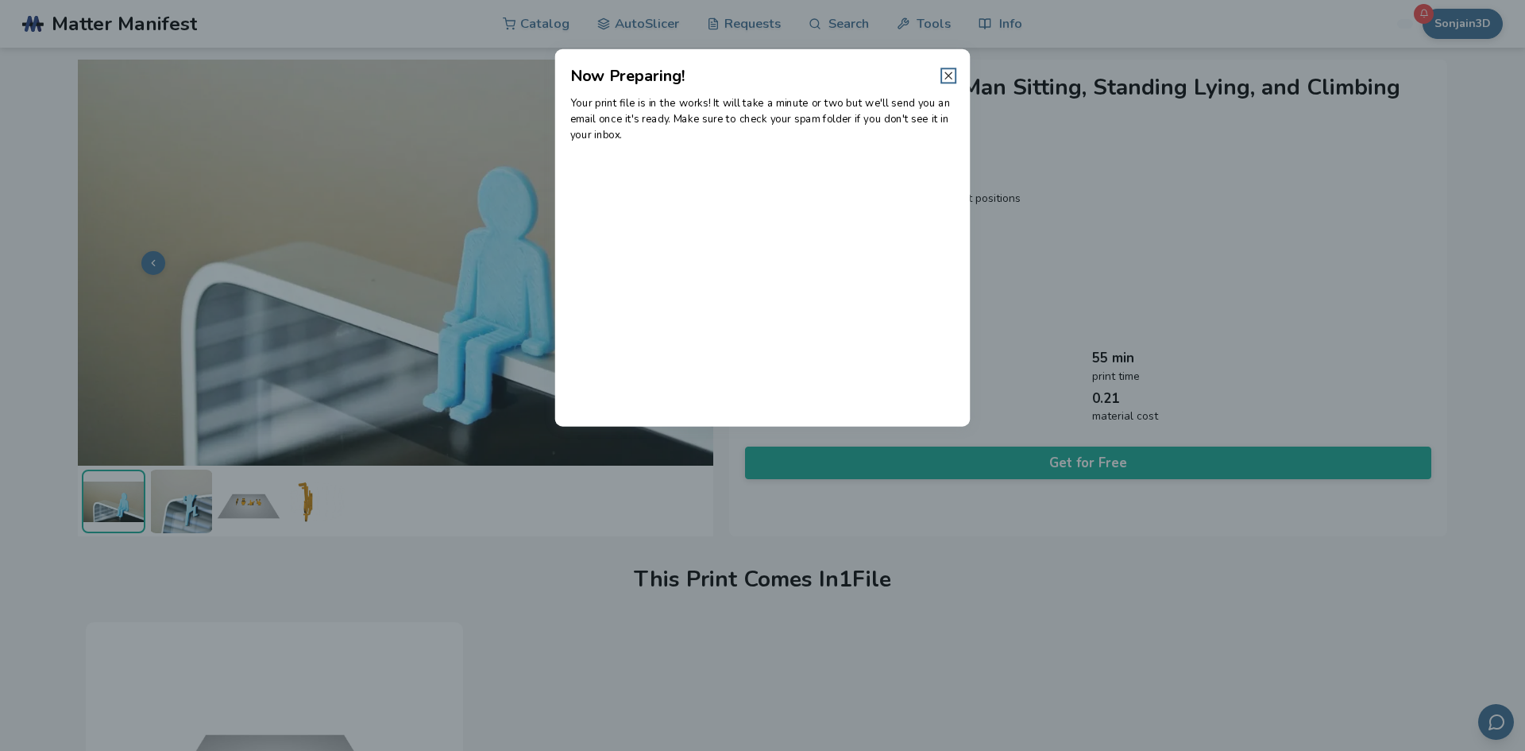
click at [951, 75] on icon at bounding box center [948, 75] width 13 height 13
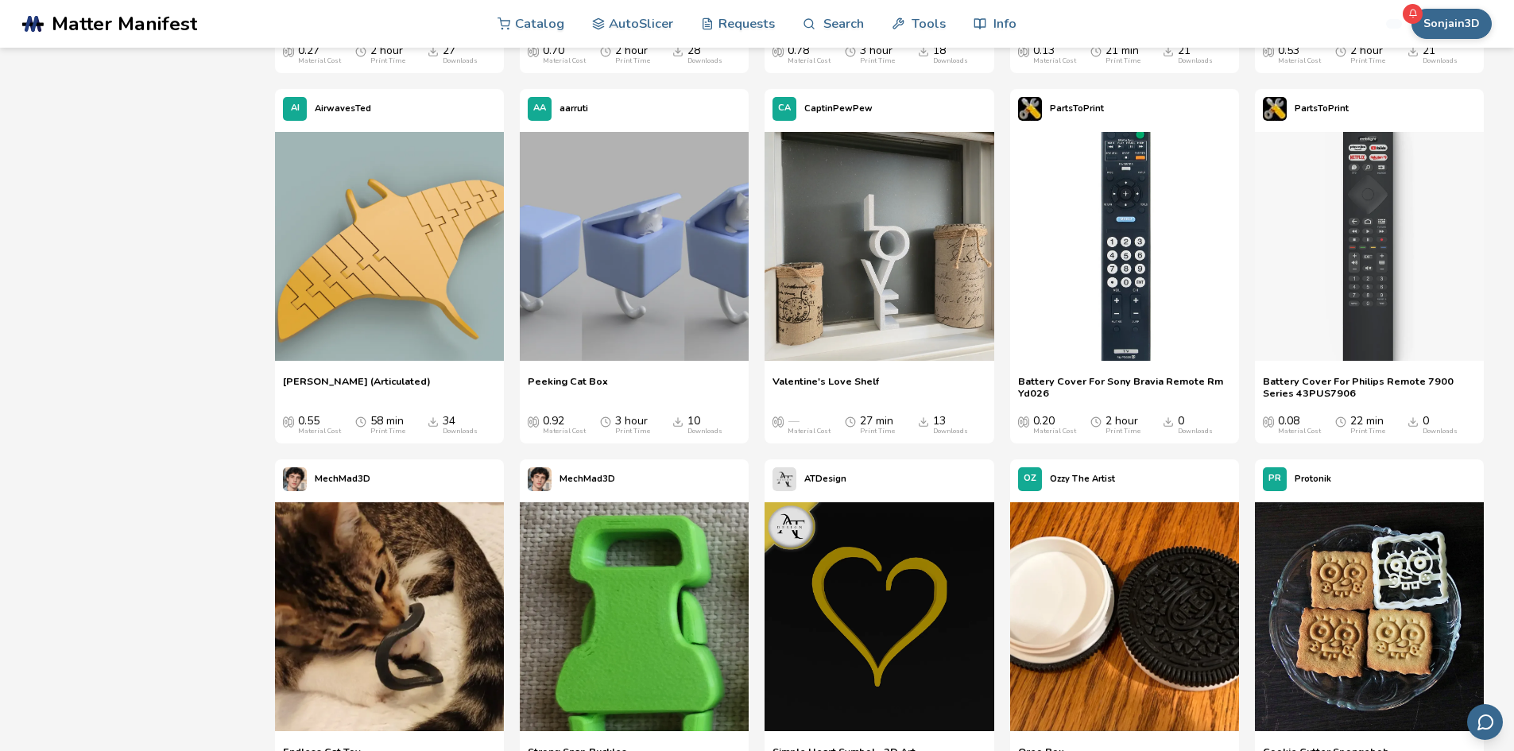
scroll to position [3940, 0]
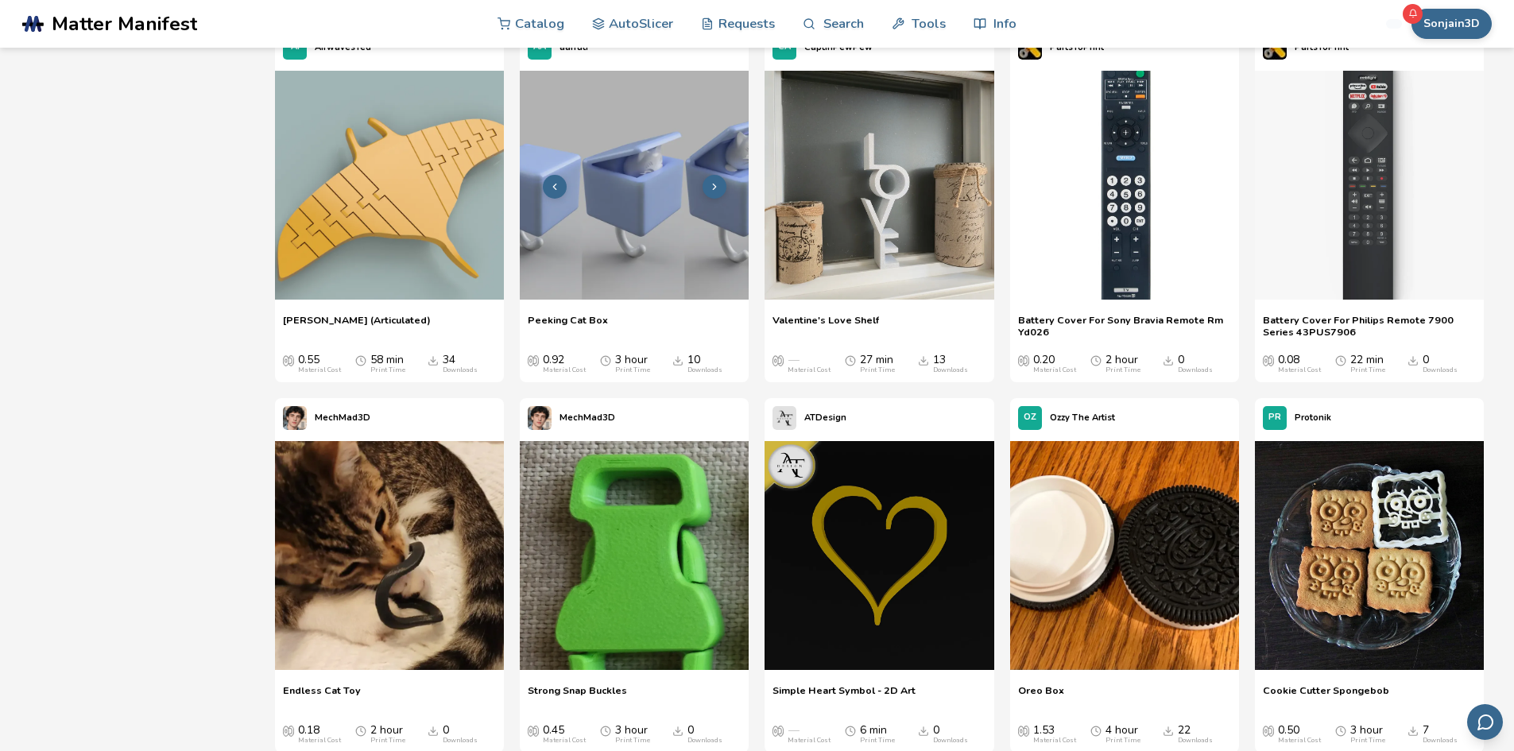
click at [621, 265] on img at bounding box center [634, 185] width 229 height 229
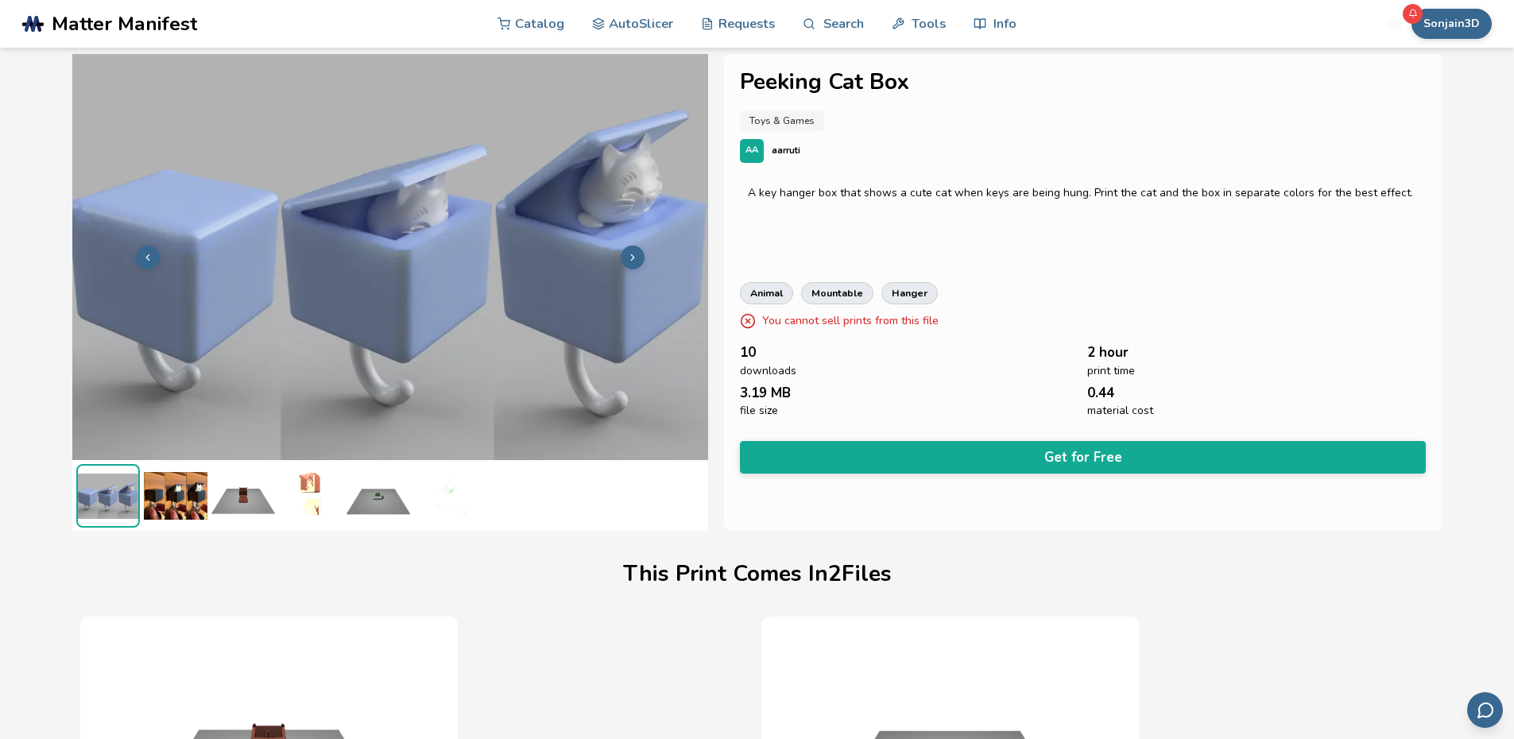
scroll to position [0, 1]
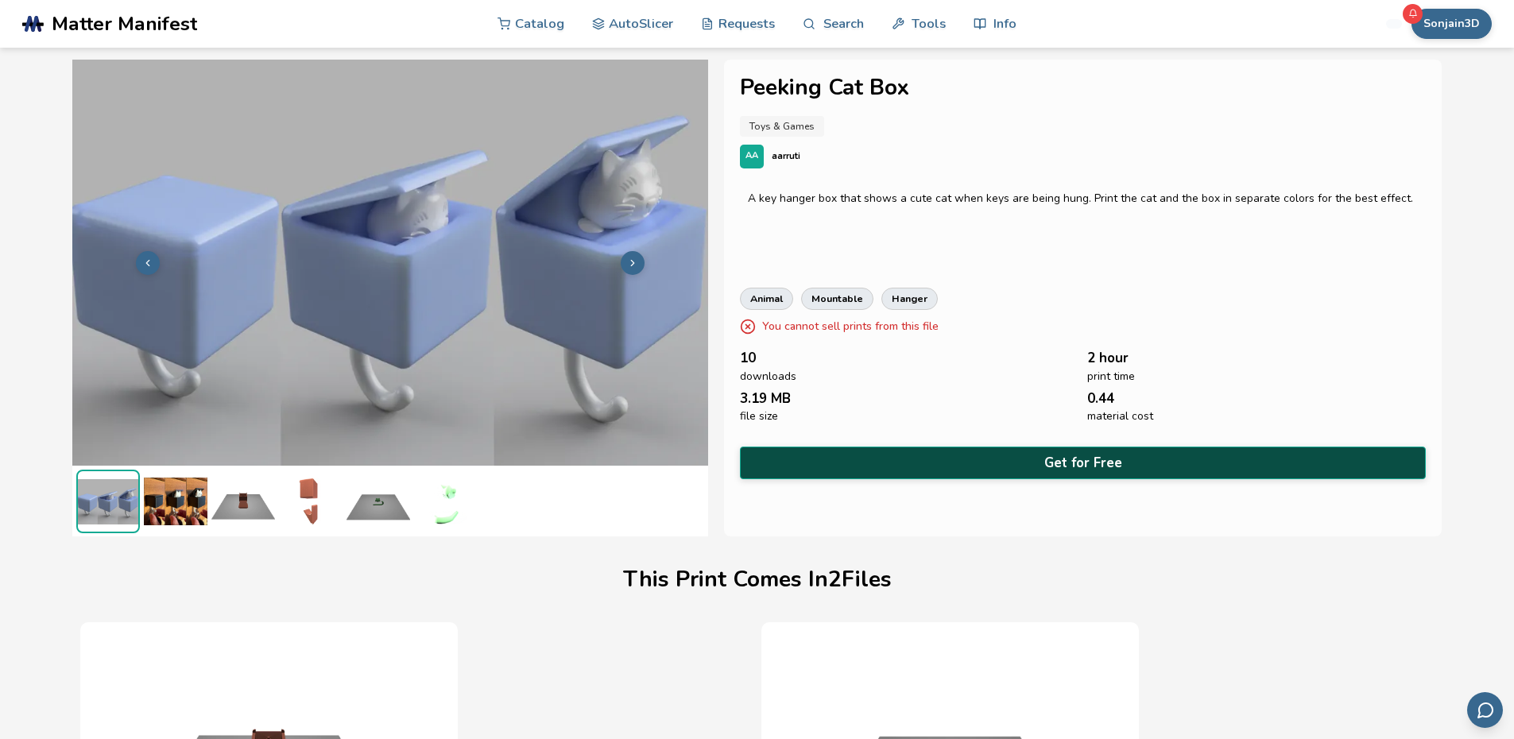
click at [1065, 457] on button "Get for Free" at bounding box center [1083, 463] width 686 height 33
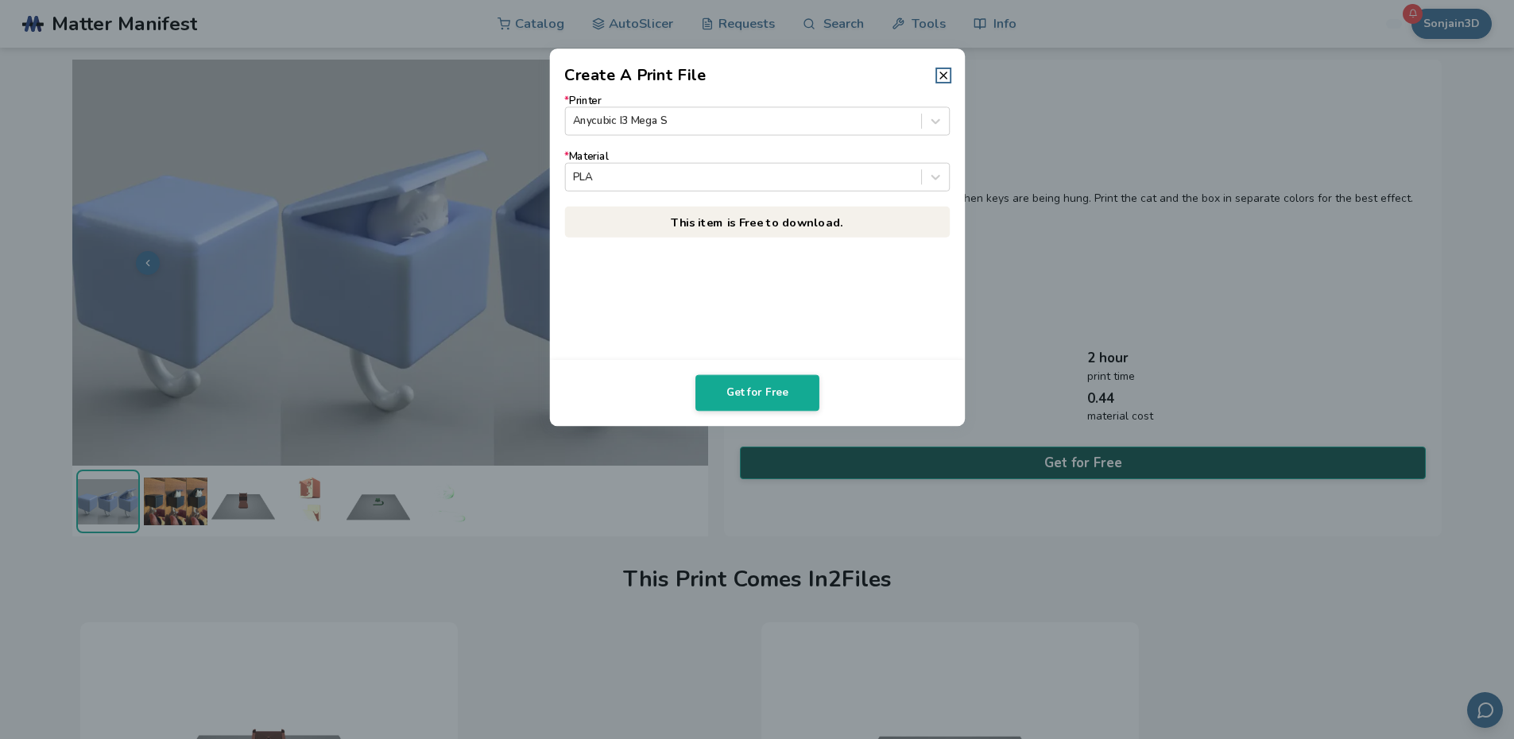
scroll to position [0, 0]
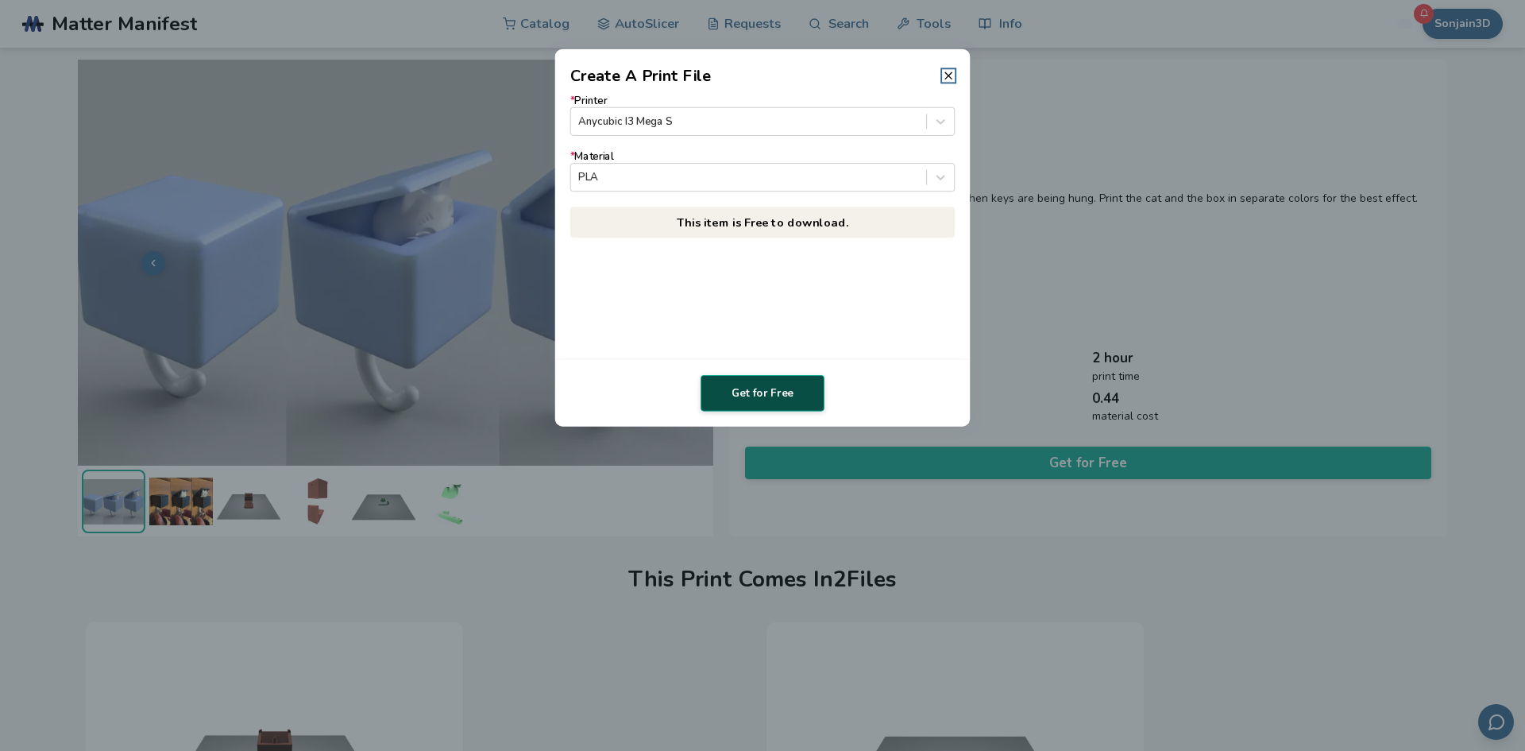
click at [767, 392] on button "Get for Free" at bounding box center [763, 393] width 124 height 37
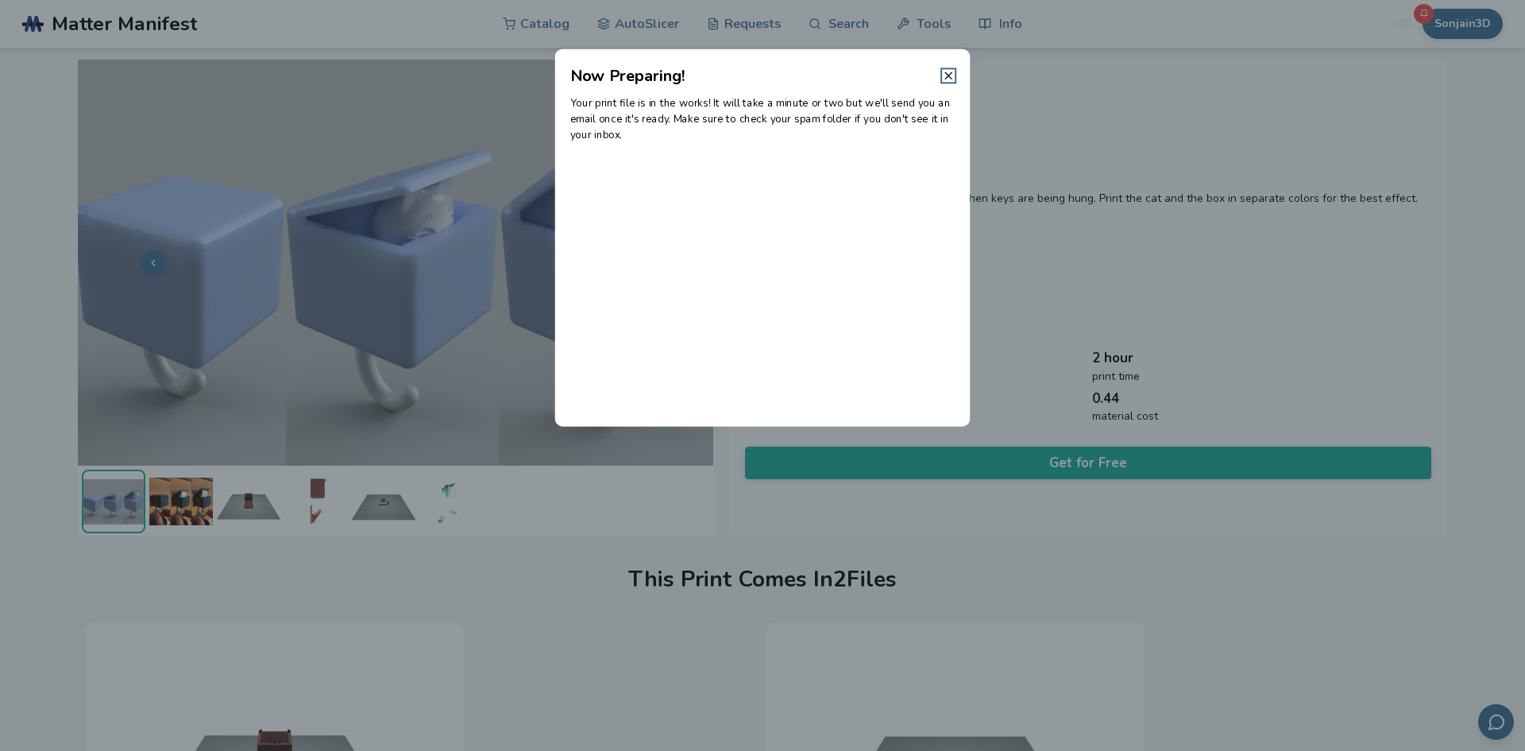
click at [951, 75] on icon at bounding box center [948, 75] width 13 height 13
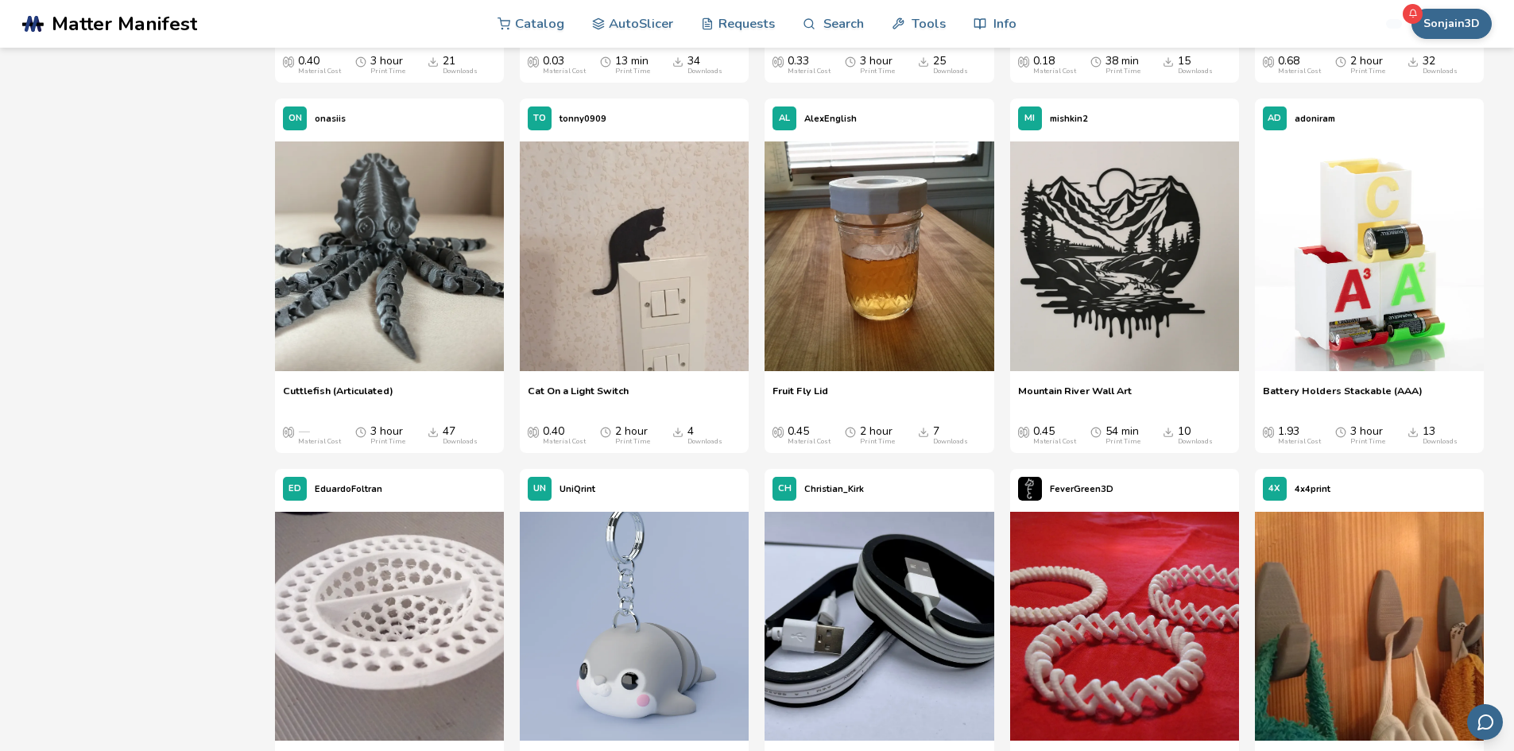
scroll to position [8389, 0]
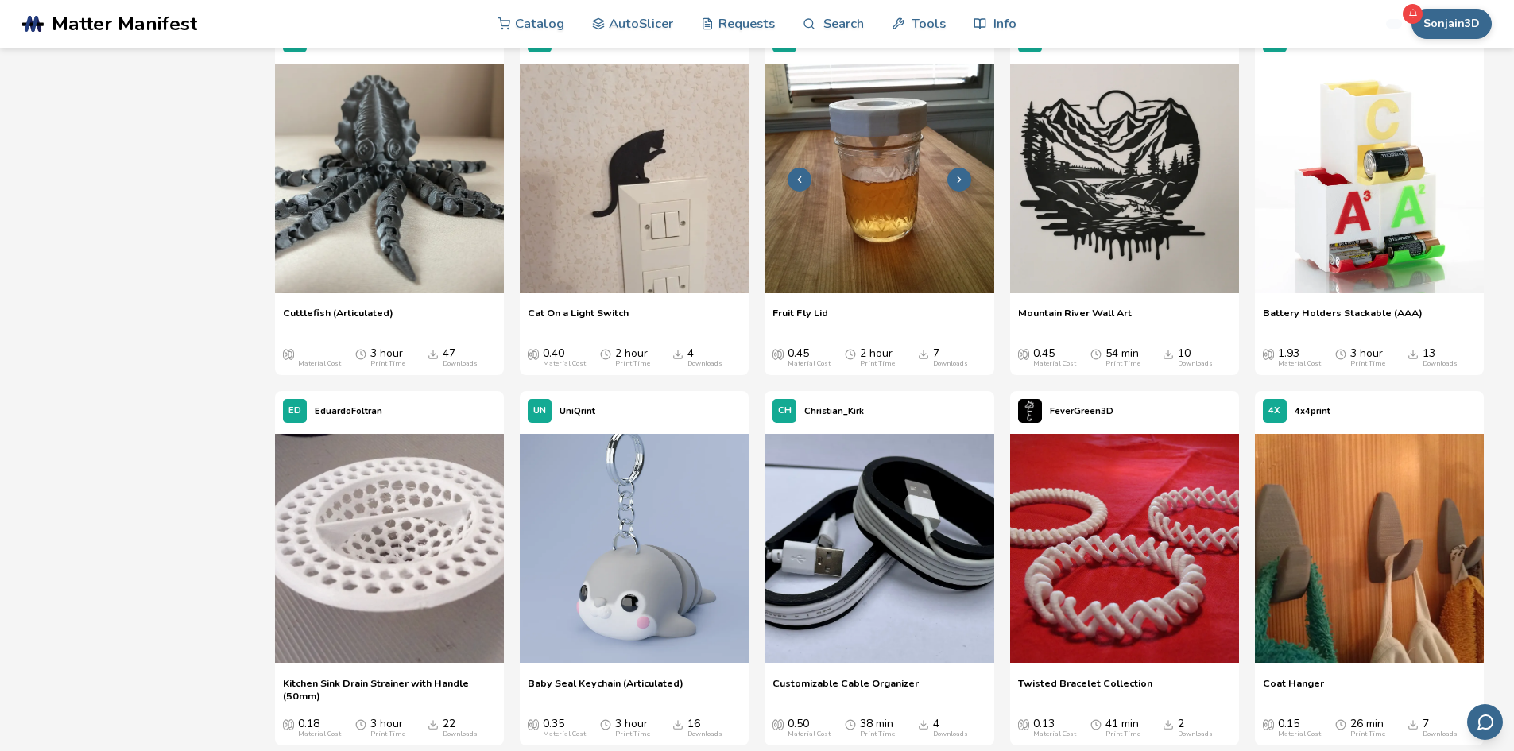
click at [883, 222] on img at bounding box center [878, 178] width 229 height 229
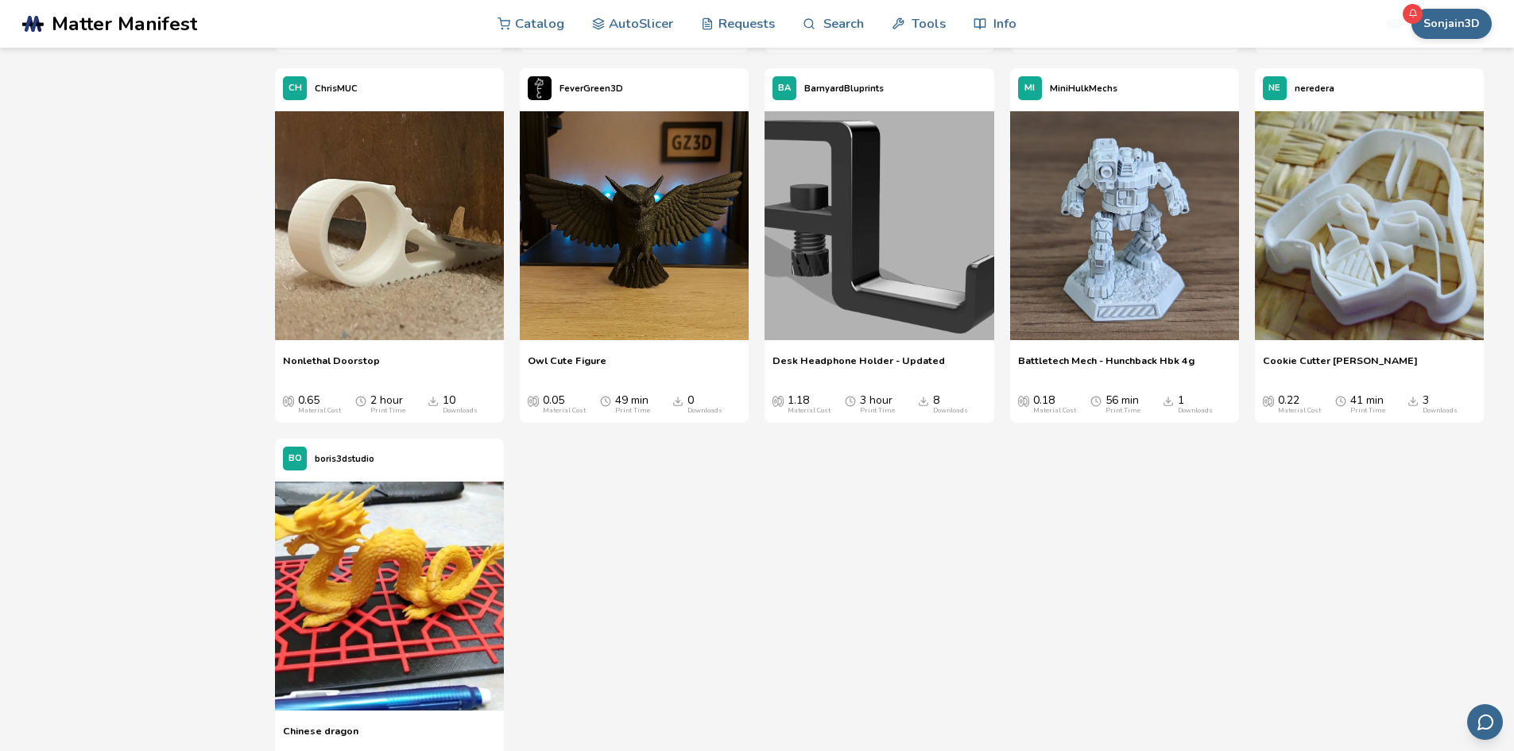
scroll to position [18102, 0]
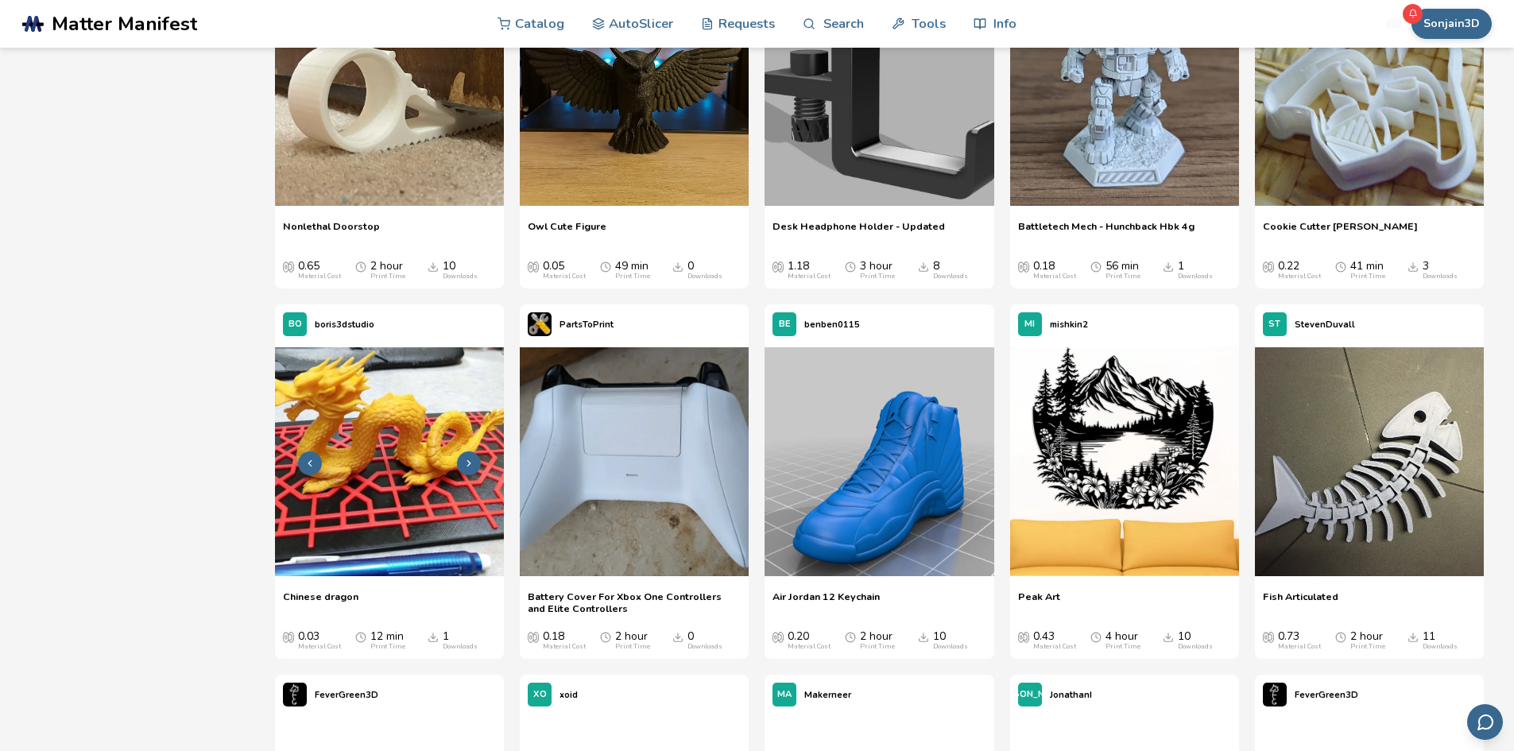
click at [466, 460] on icon at bounding box center [468, 463] width 11 height 11
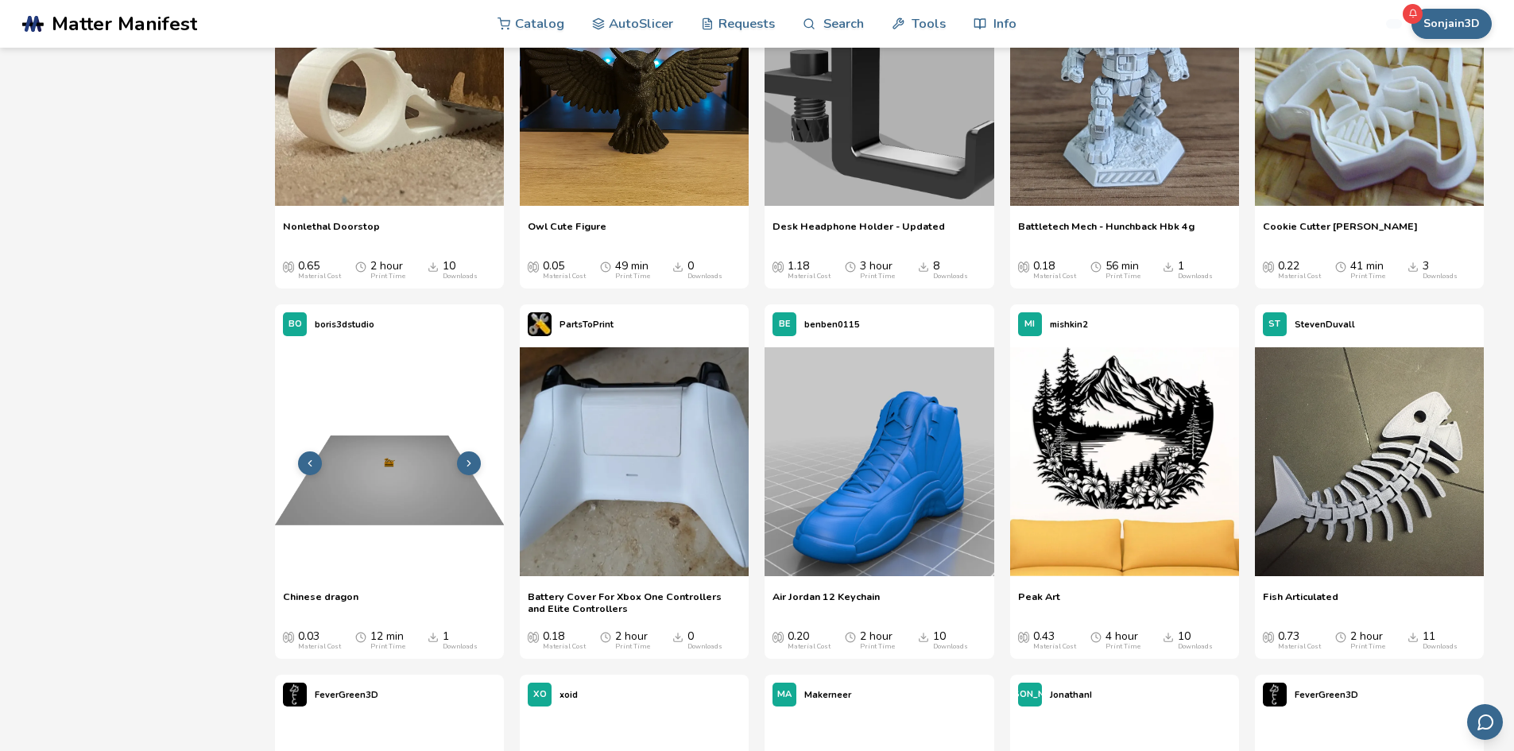
click at [468, 461] on polyline at bounding box center [469, 464] width 3 height 6
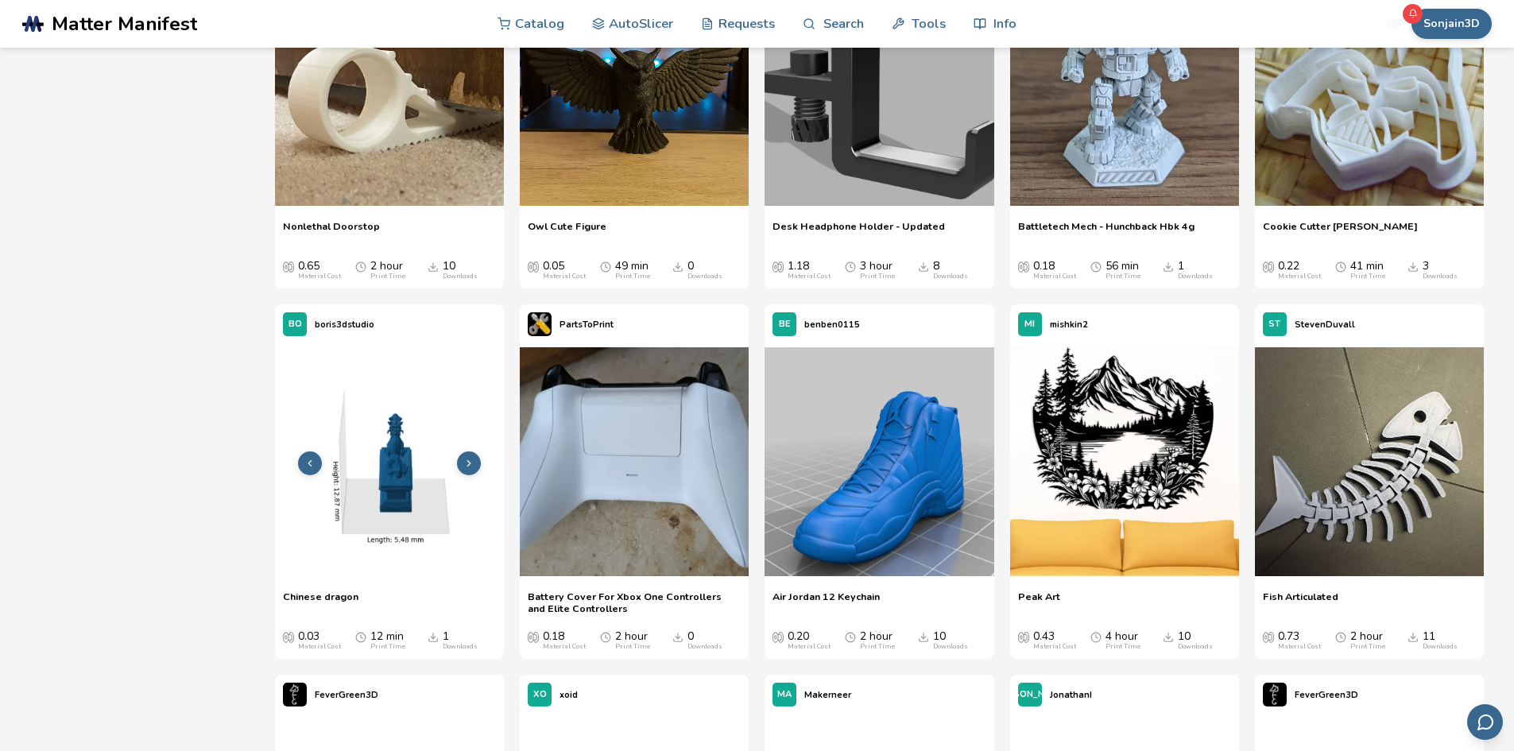
click at [468, 461] on polyline at bounding box center [469, 464] width 3 height 6
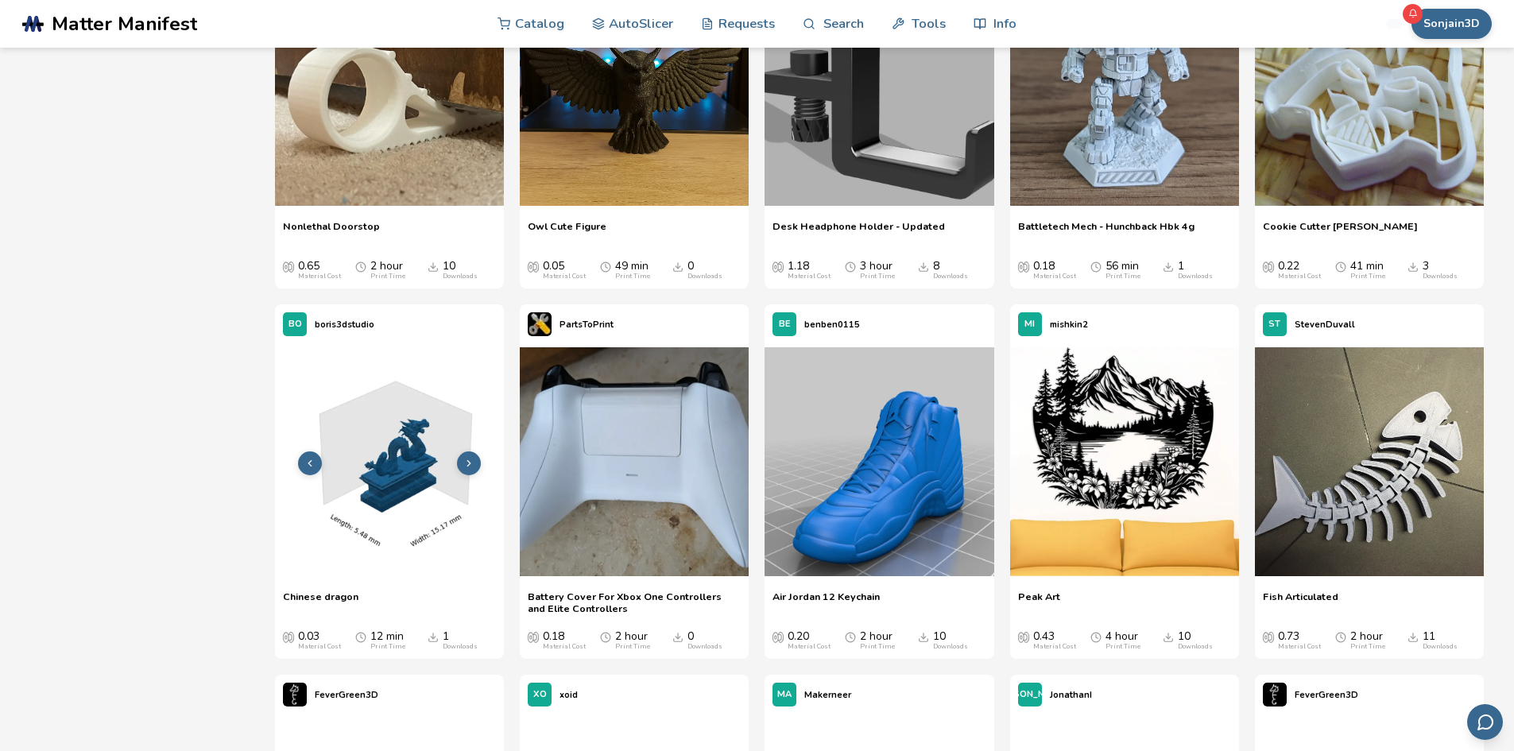
click at [470, 461] on icon at bounding box center [468, 463] width 11 height 11
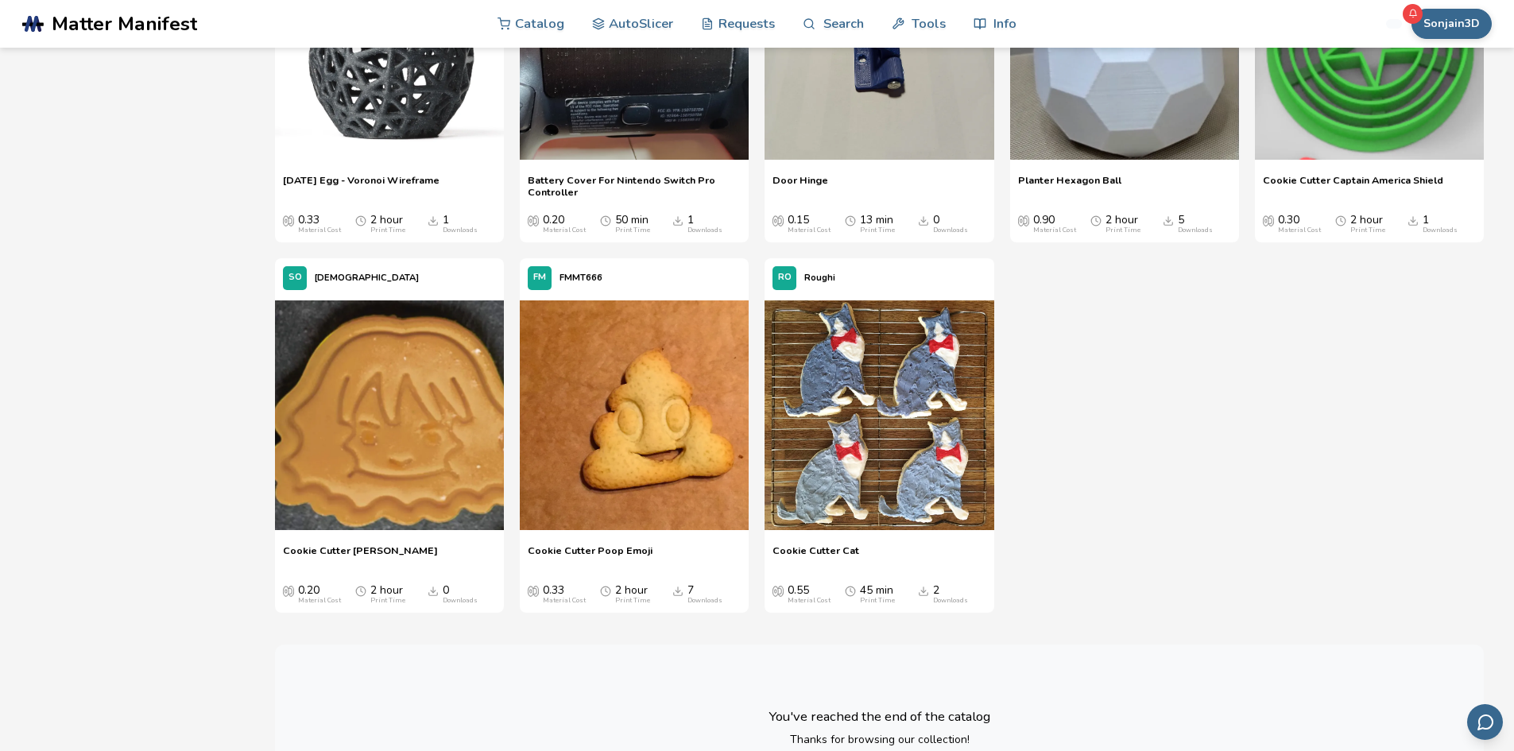
scroll to position [28749, 0]
